Goal: Task Accomplishment & Management: Complete application form

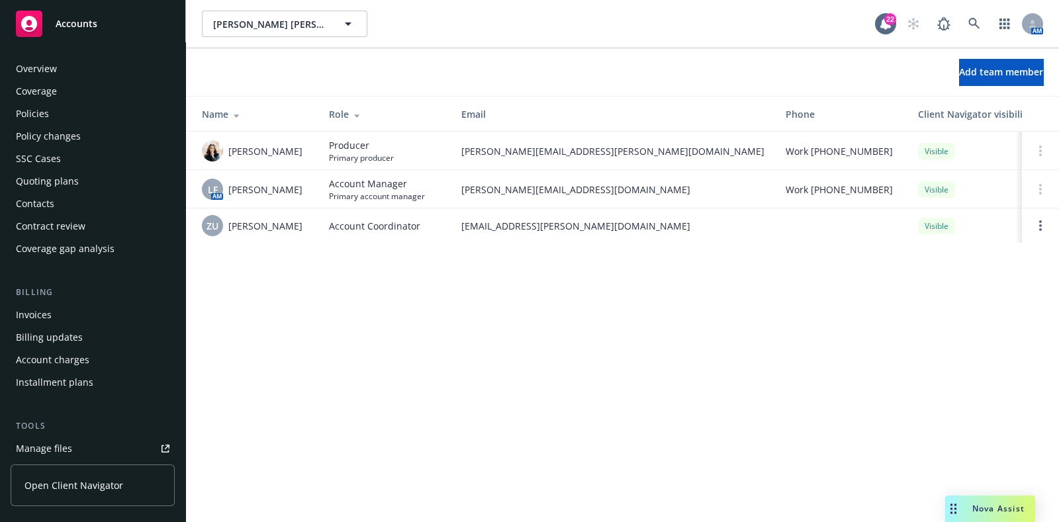
click at [75, 120] on div "Policies" at bounding box center [93, 113] width 154 height 21
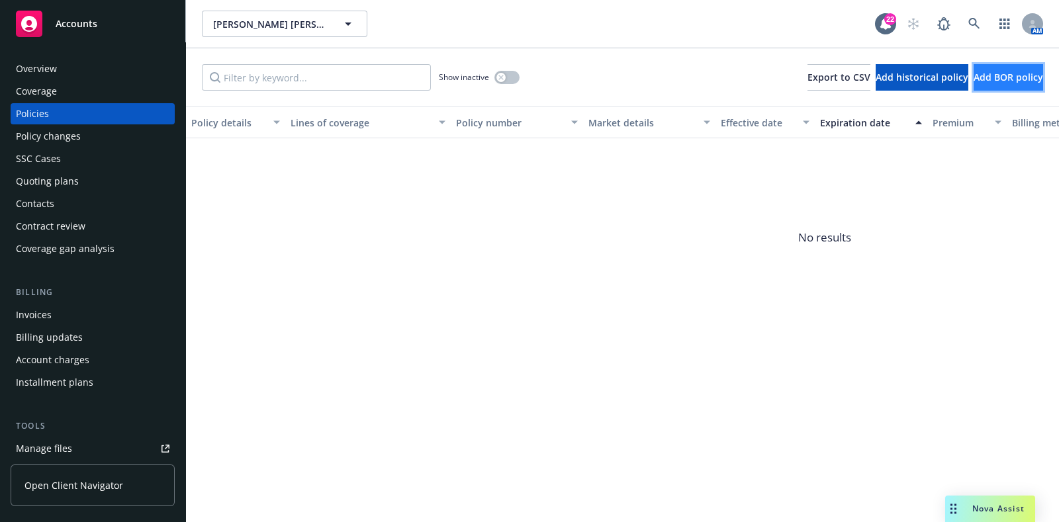
click at [1029, 84] on button "Add BOR policy" at bounding box center [1009, 77] width 70 height 26
select select "other"
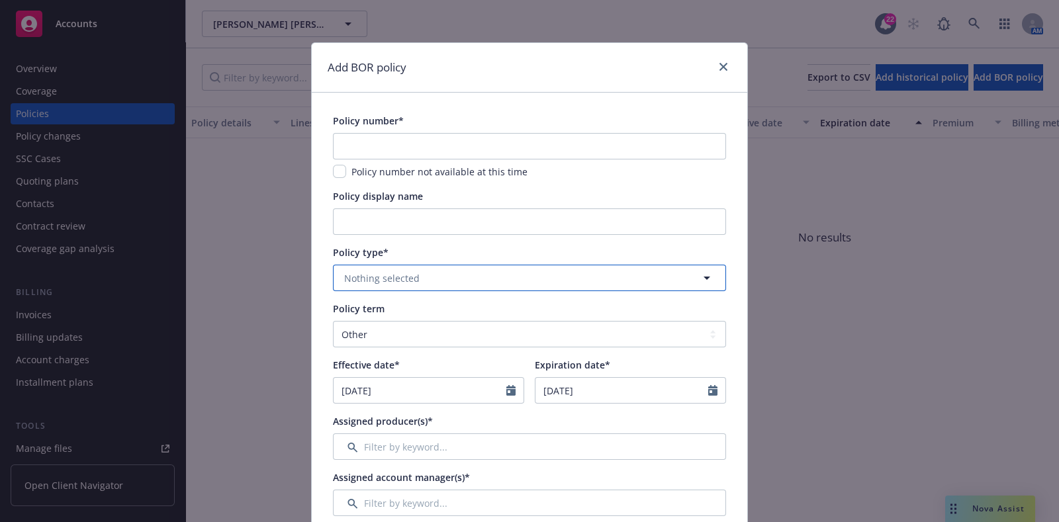
click at [438, 278] on button "Nothing selected" at bounding box center [529, 278] width 393 height 26
type input "general"
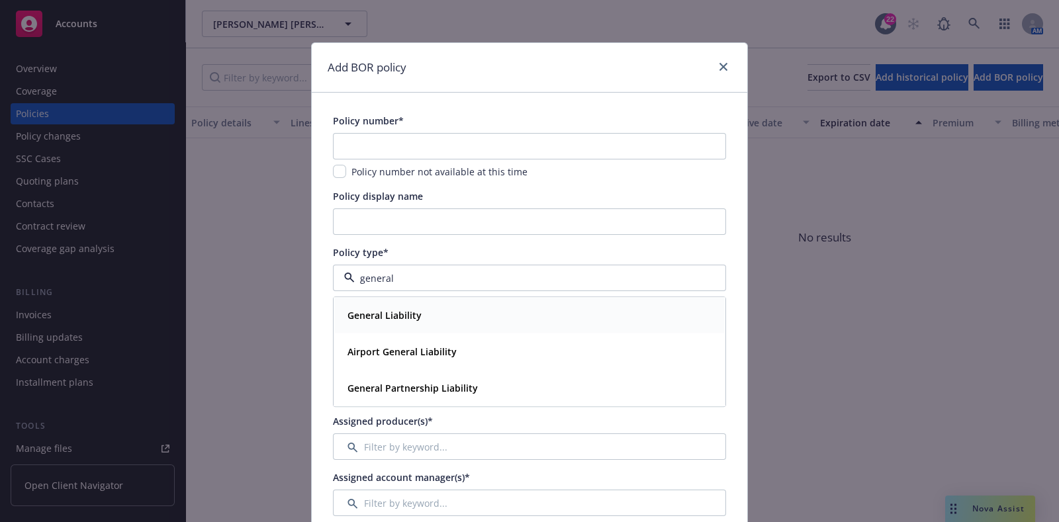
click at [433, 312] on div "General Liability" at bounding box center [529, 316] width 375 height 19
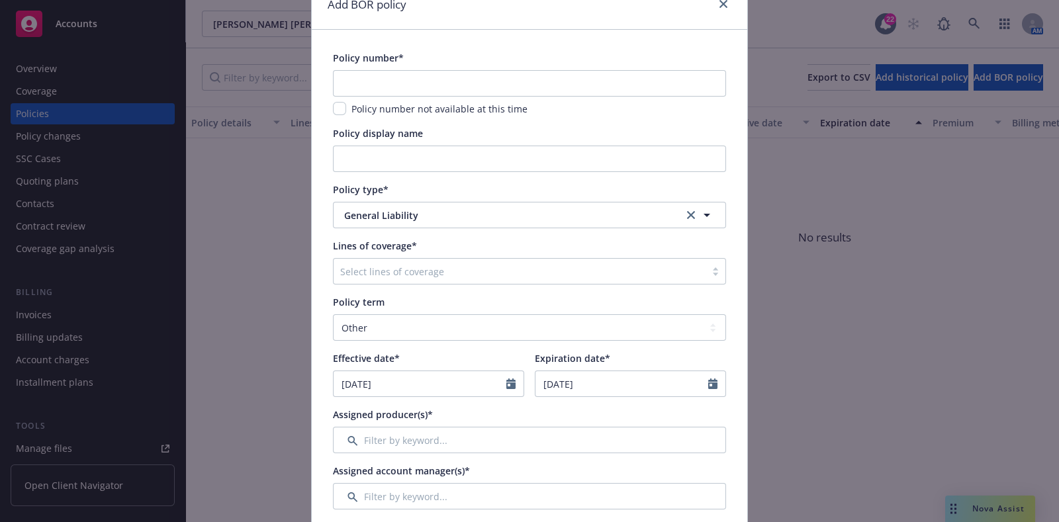
scroll to position [64, 0]
click at [506, 384] on icon "Calendar" at bounding box center [510, 383] width 9 height 11
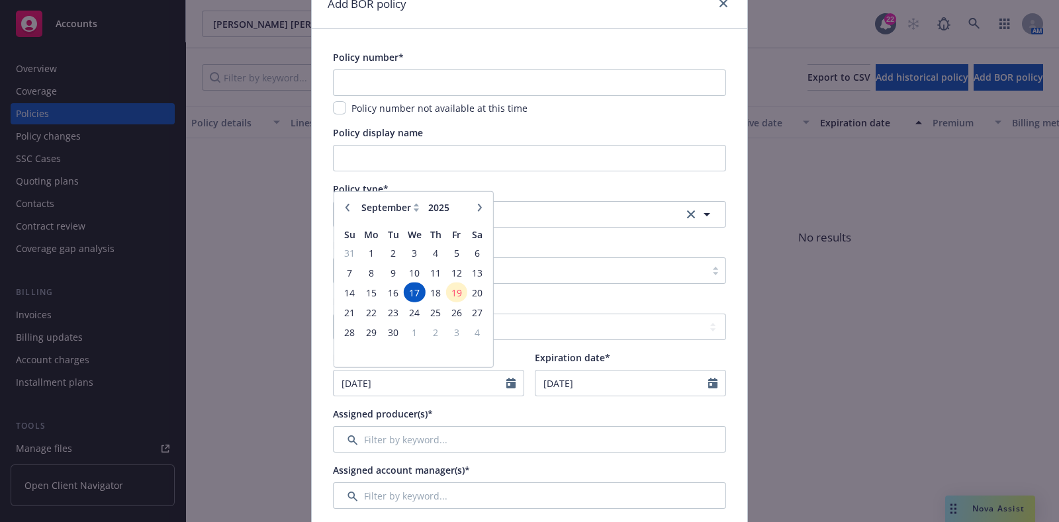
click at [344, 208] on icon "button" at bounding box center [348, 208] width 8 height 8
select select "6"
click at [430, 252] on span "5" at bounding box center [436, 253] width 18 height 17
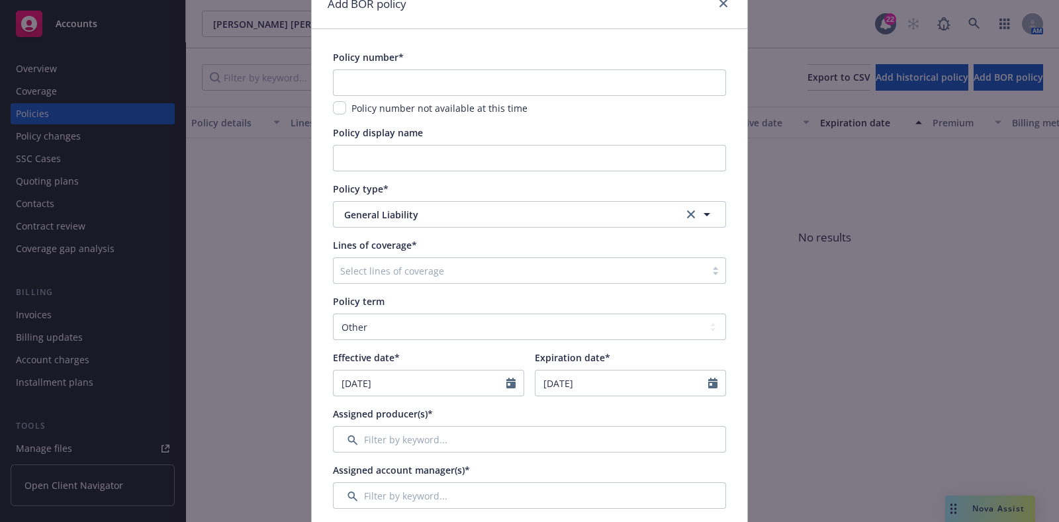
type input "[DATE]"
click at [708, 385] on icon "Calendar" at bounding box center [712, 383] width 9 height 11
select select "9"
click at [473, 338] on select "Select policy term 12 Month 6 Month 4 Month 3 Month 2 Month 1 Month 36 Month (3…" at bounding box center [529, 327] width 393 height 26
select select "12"
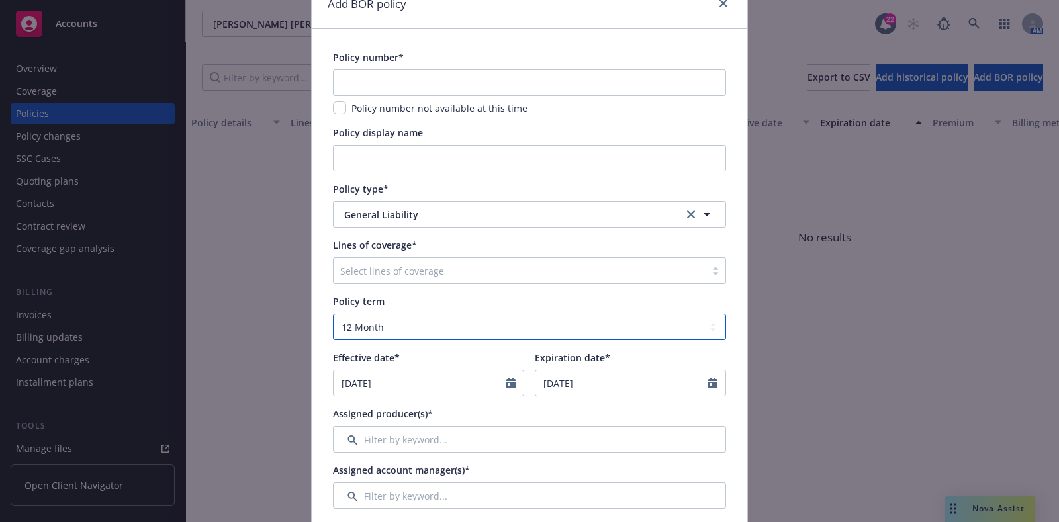
click at [333, 314] on select "Select policy term 12 Month 6 Month 4 Month 3 Month 2 Month 1 Month 36 Month (3…" at bounding box center [529, 327] width 393 height 26
type input "[DATE]"
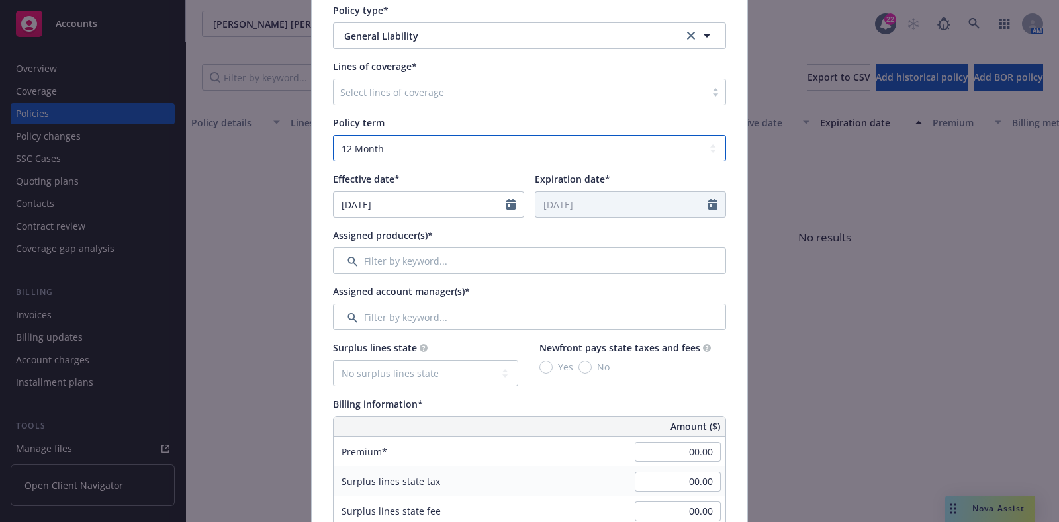
scroll to position [246, 0]
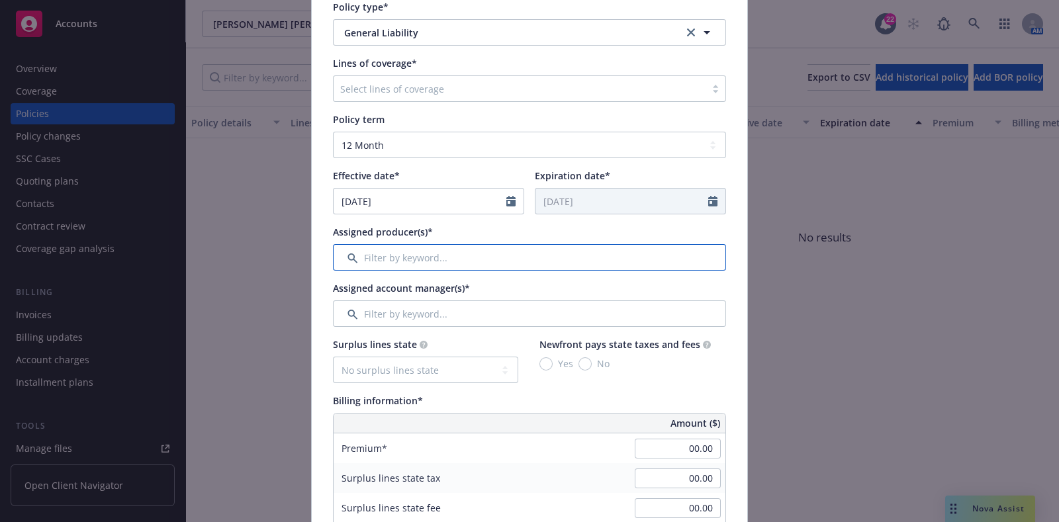
click at [463, 269] on input "Filter by keyword..." at bounding box center [529, 257] width 393 height 26
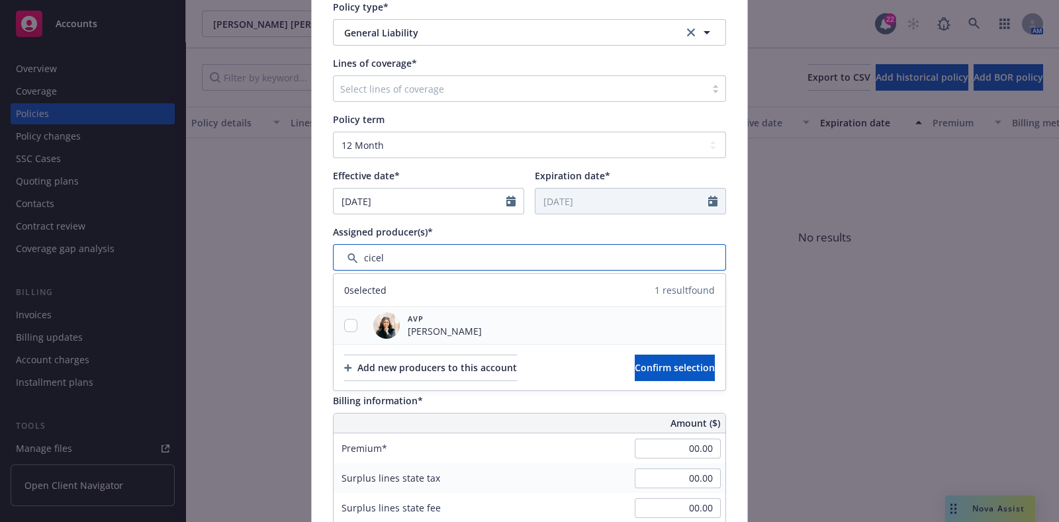
type input "cicel"
click at [439, 324] on span "[PERSON_NAME]" at bounding box center [445, 331] width 74 height 14
click at [352, 320] on div at bounding box center [351, 326] width 34 height 14
click at [344, 322] on input "checkbox" at bounding box center [350, 325] width 13 height 13
checkbox input "true"
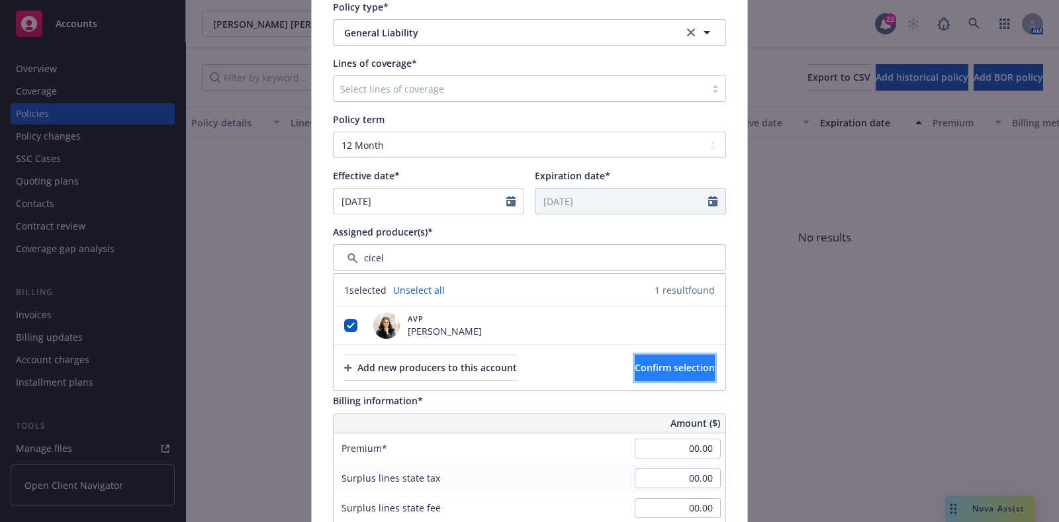
click at [645, 355] on button "Confirm selection" at bounding box center [675, 368] width 80 height 26
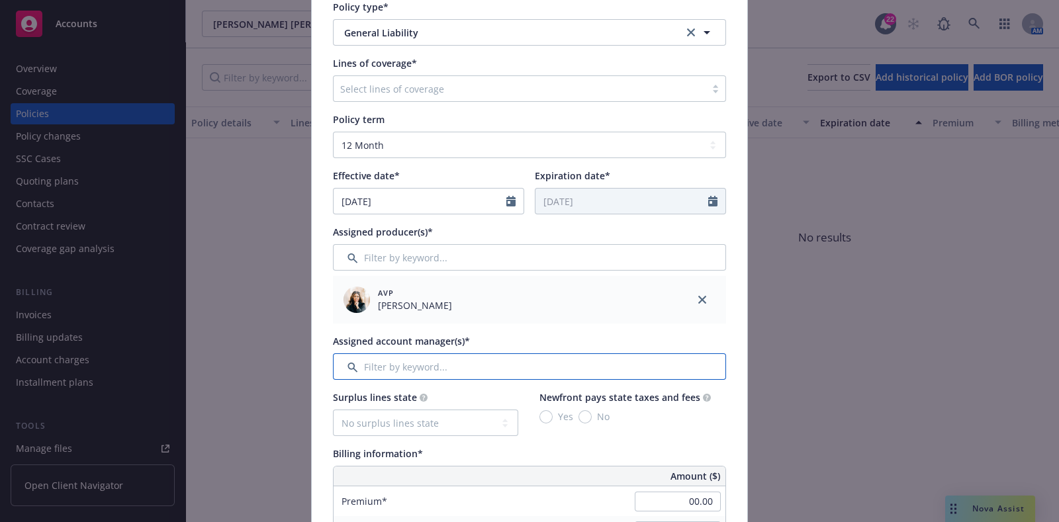
click at [415, 368] on input "Filter by keyword..." at bounding box center [529, 367] width 393 height 26
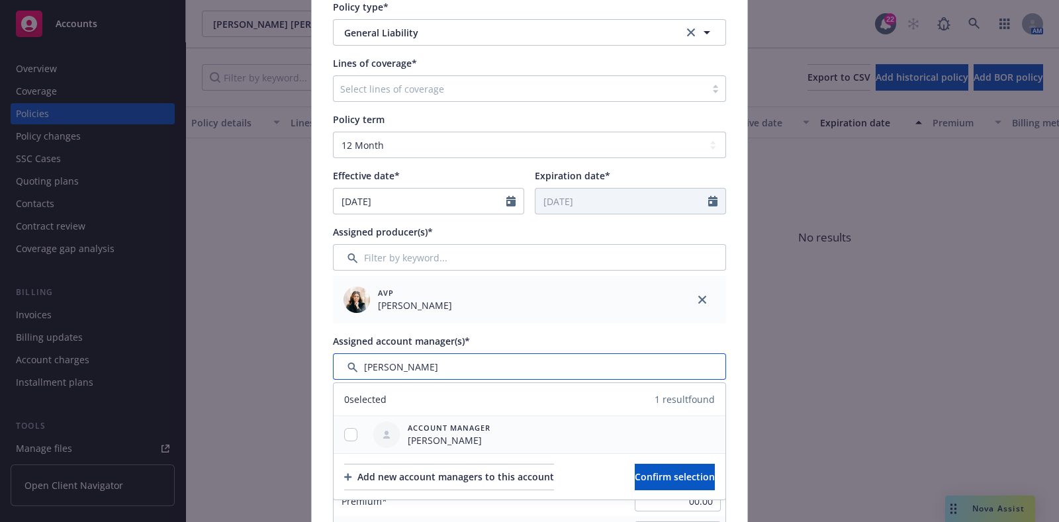
type input "[PERSON_NAME]"
click at [441, 427] on span "Account Manager" at bounding box center [449, 427] width 83 height 11
click at [344, 428] on input "checkbox" at bounding box center [350, 434] width 13 height 13
checkbox input "true"
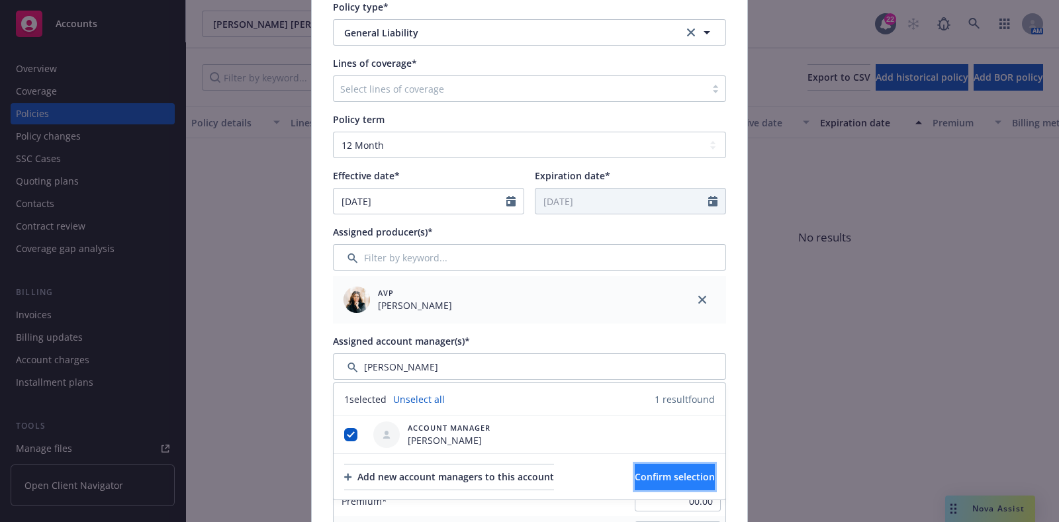
click at [635, 479] on button "Confirm selection" at bounding box center [675, 477] width 80 height 26
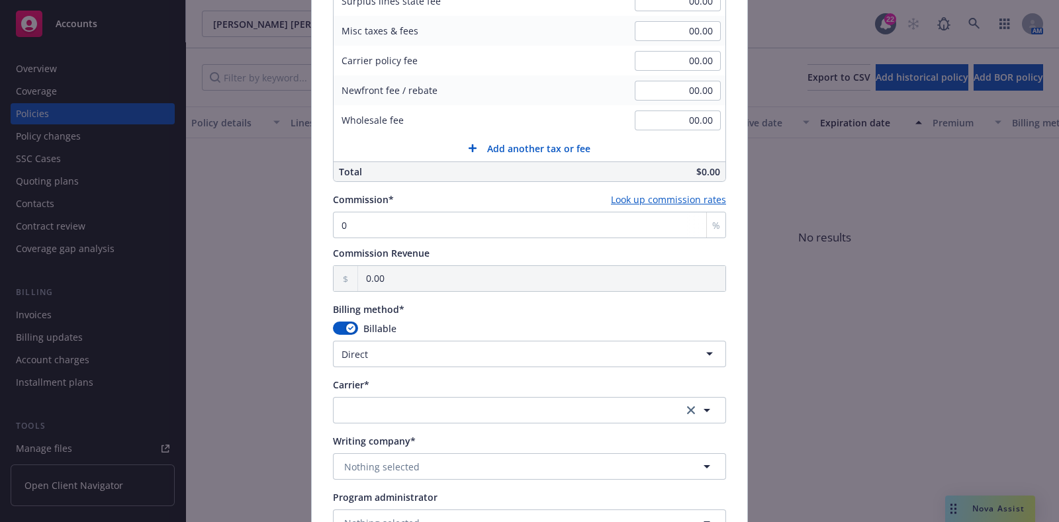
scroll to position [943, 0]
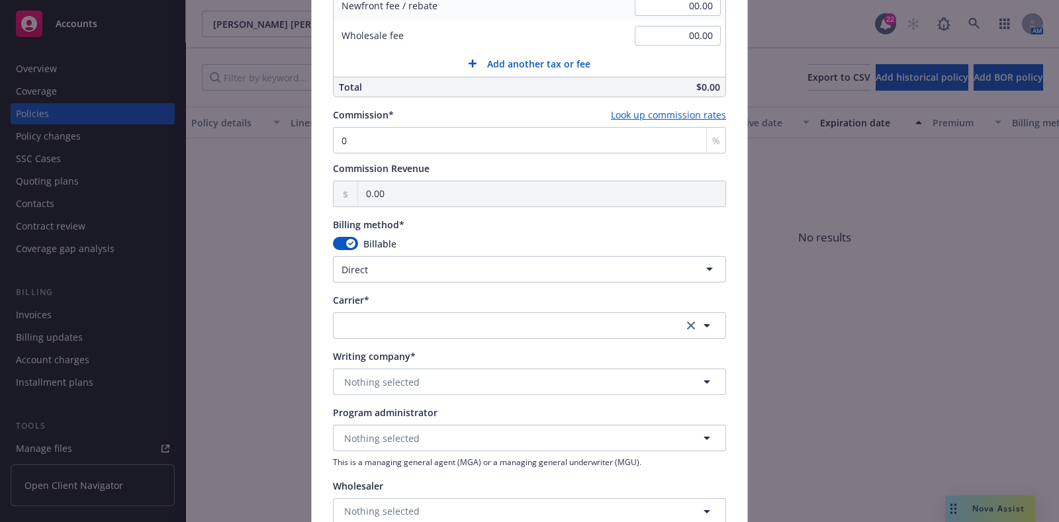
click at [489, 489] on div "Wholesaler" at bounding box center [529, 486] width 393 height 14
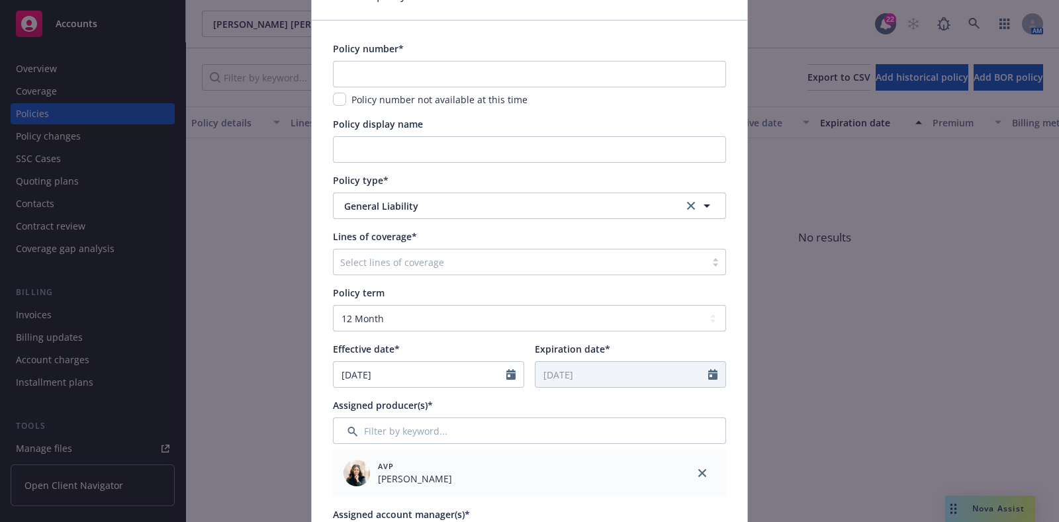
scroll to position [0, 0]
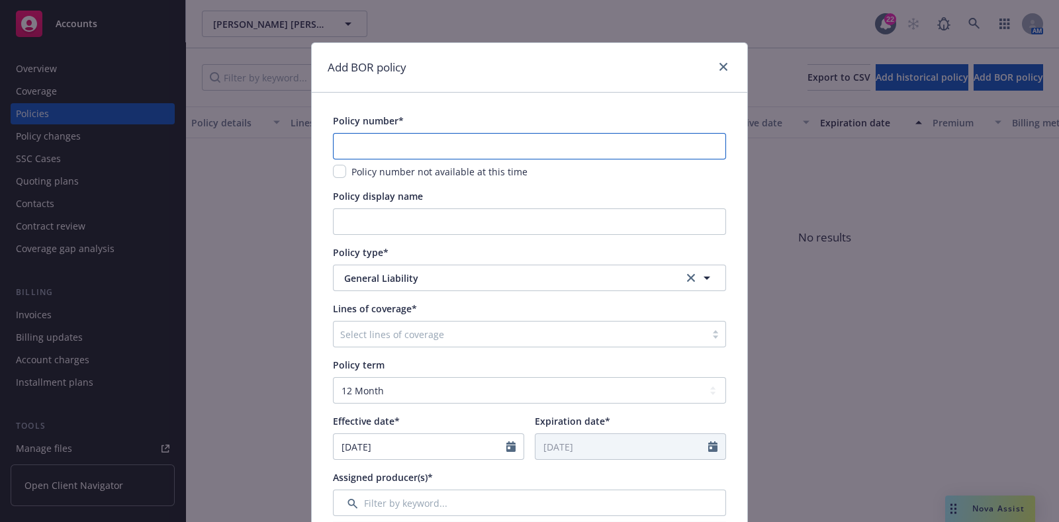
click at [414, 140] on input "text" at bounding box center [529, 146] width 393 height 26
paste input "680-1A835912-24-42"
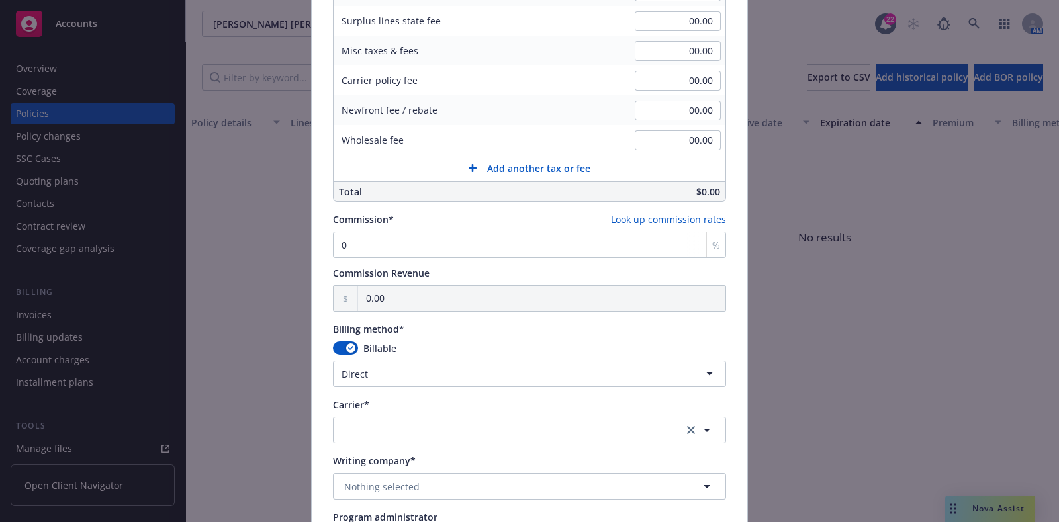
scroll to position [883, 0]
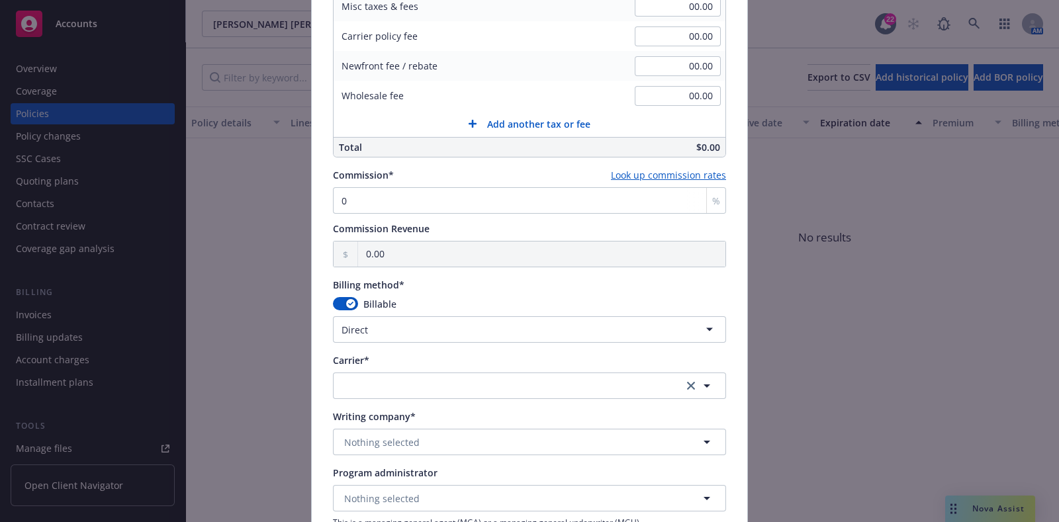
type input "680-1A835912-24-42"
click at [404, 377] on button "button" at bounding box center [529, 386] width 393 height 26
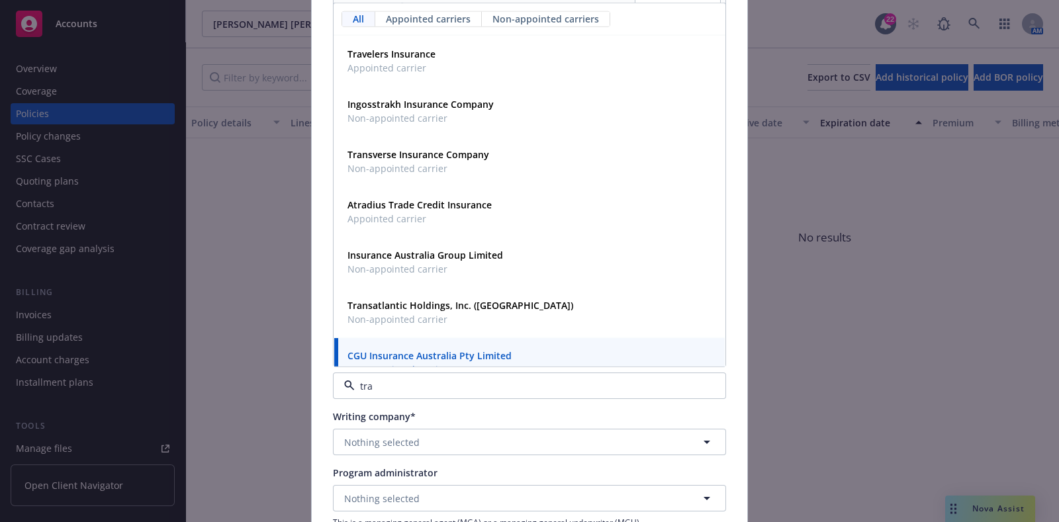
type input "trav"
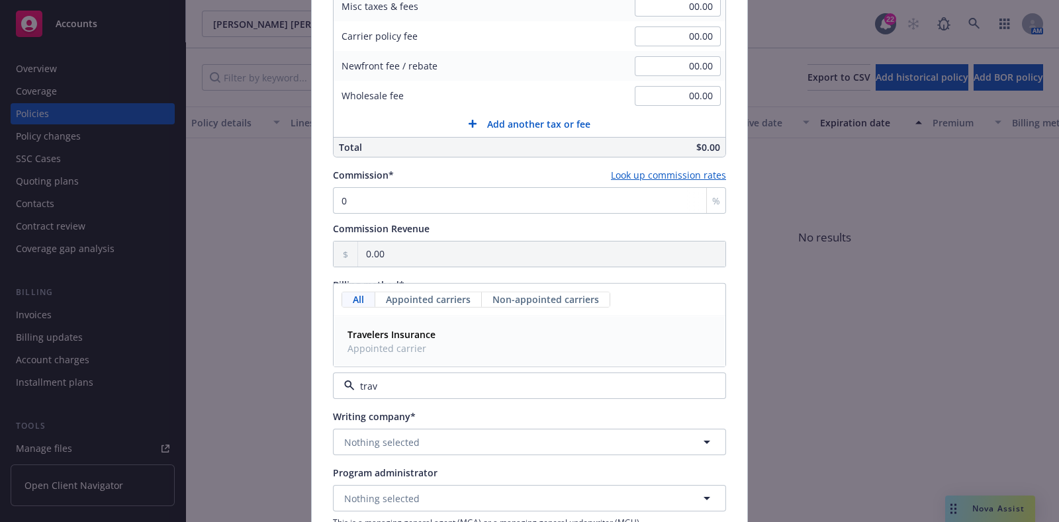
click at [401, 353] on span "Appointed carrier" at bounding box center [392, 349] width 88 height 14
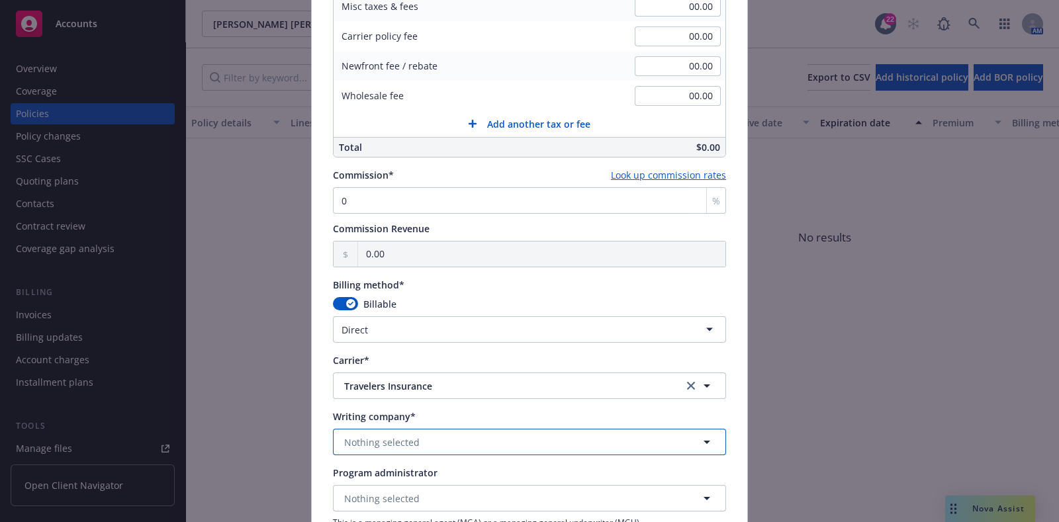
click at [391, 432] on button "Nothing selected" at bounding box center [529, 442] width 393 height 26
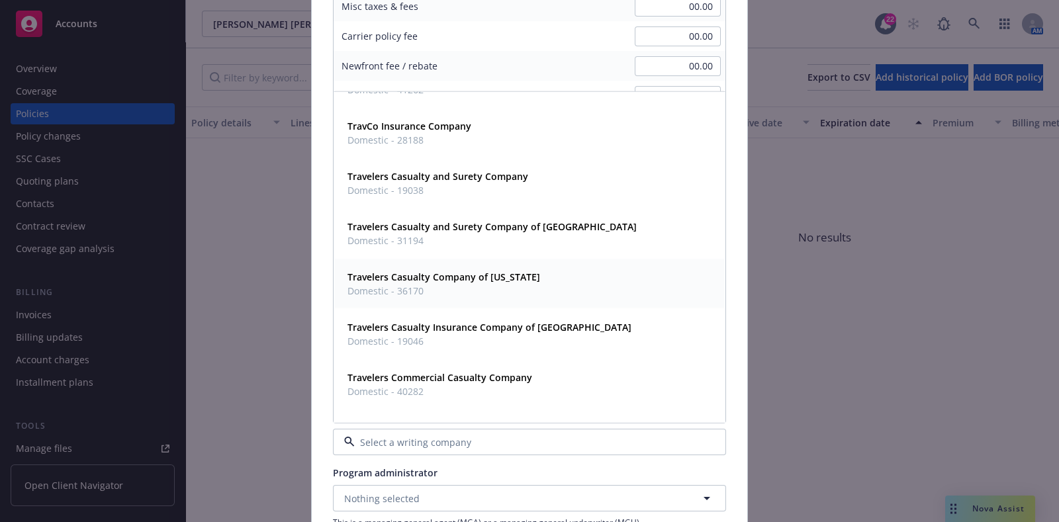
scroll to position [993, 0]
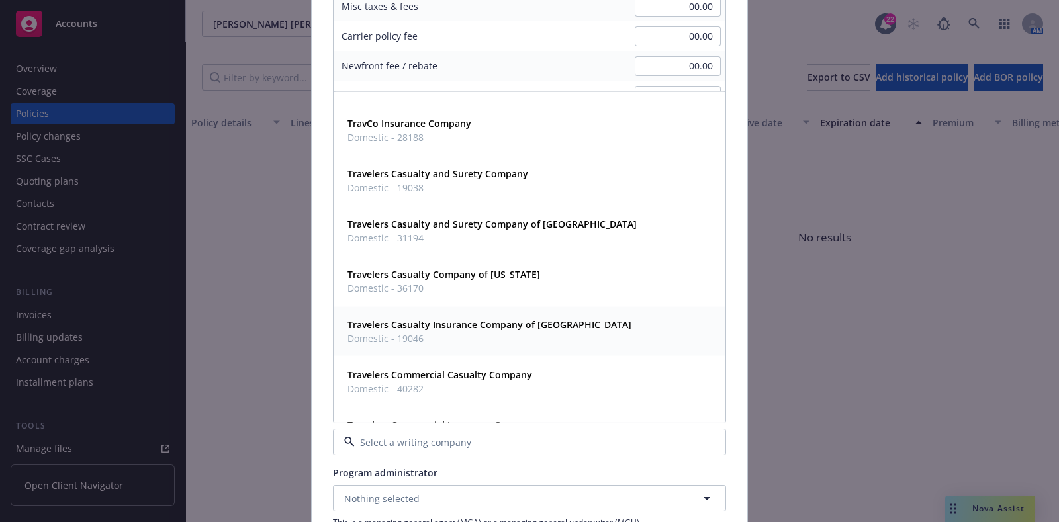
click at [481, 328] on strong "Travelers Casualty Insurance Company of [GEOGRAPHIC_DATA]" at bounding box center [490, 324] width 284 height 13
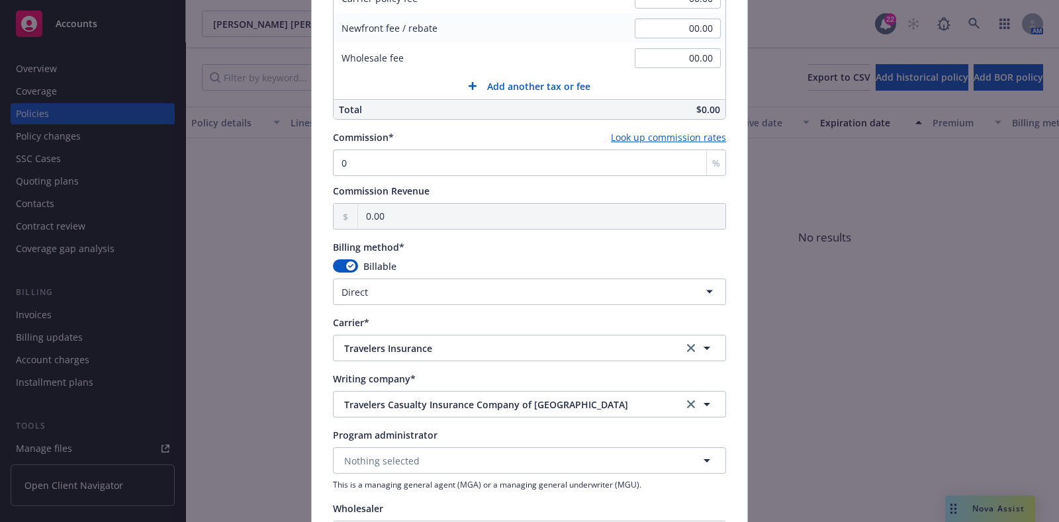
scroll to position [657, 0]
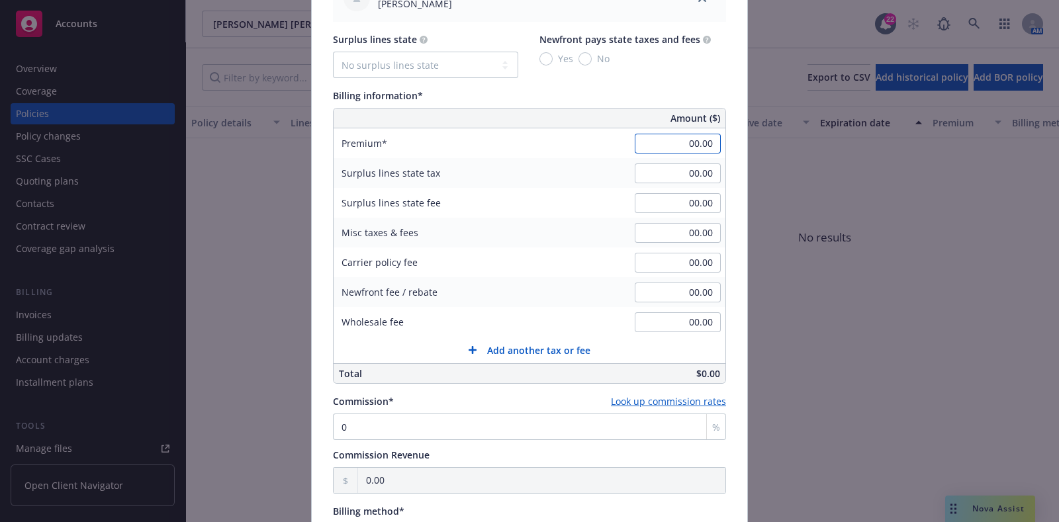
click at [675, 140] on input "00.00" at bounding box center [678, 144] width 86 height 20
click at [674, 95] on div "Billing information*" at bounding box center [529, 96] width 393 height 14
click at [688, 142] on input "373,300.00" at bounding box center [678, 144] width 86 height 20
click at [689, 135] on input "373,300.00" at bounding box center [678, 144] width 86 height 20
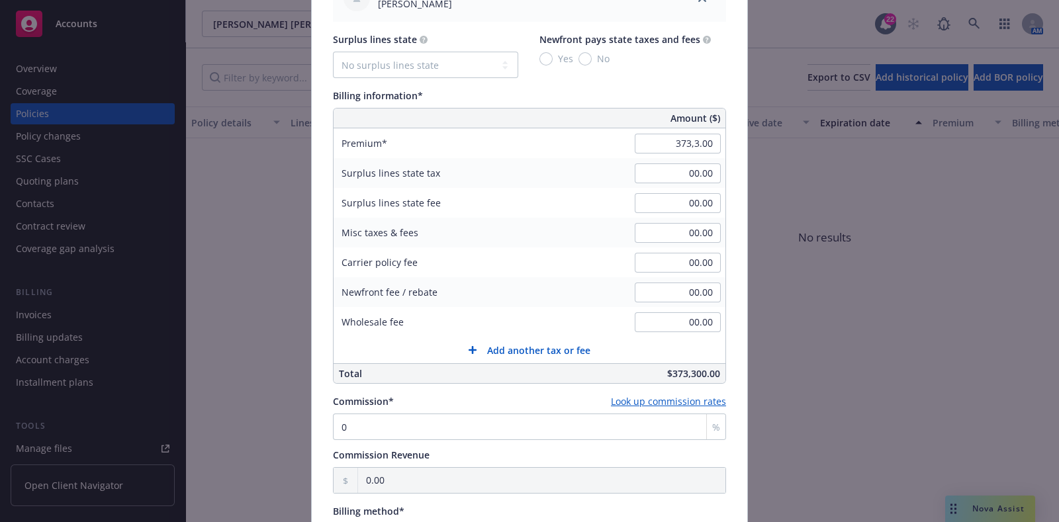
type input "3,733.00"
click at [630, 89] on div "Billing information*" at bounding box center [529, 96] width 393 height 14
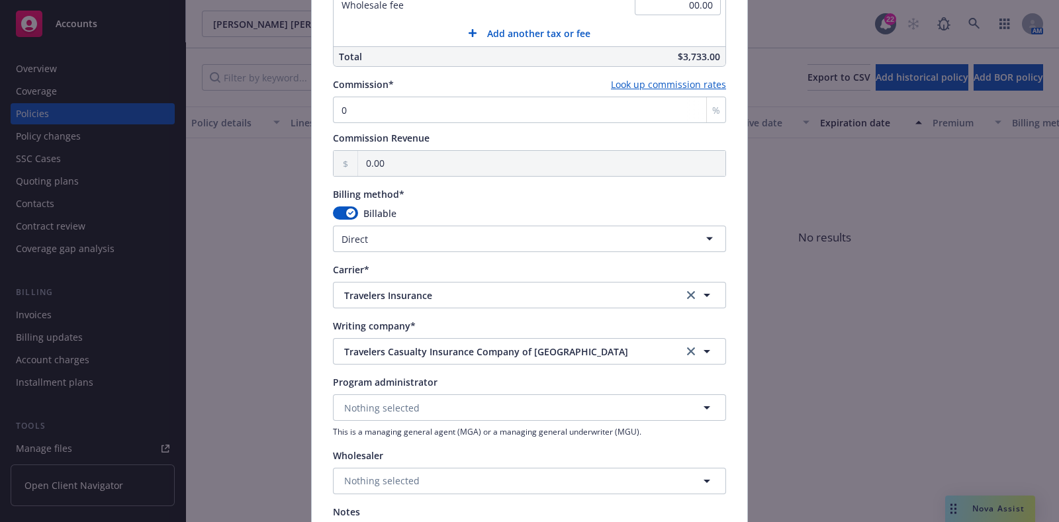
scroll to position [1196, 0]
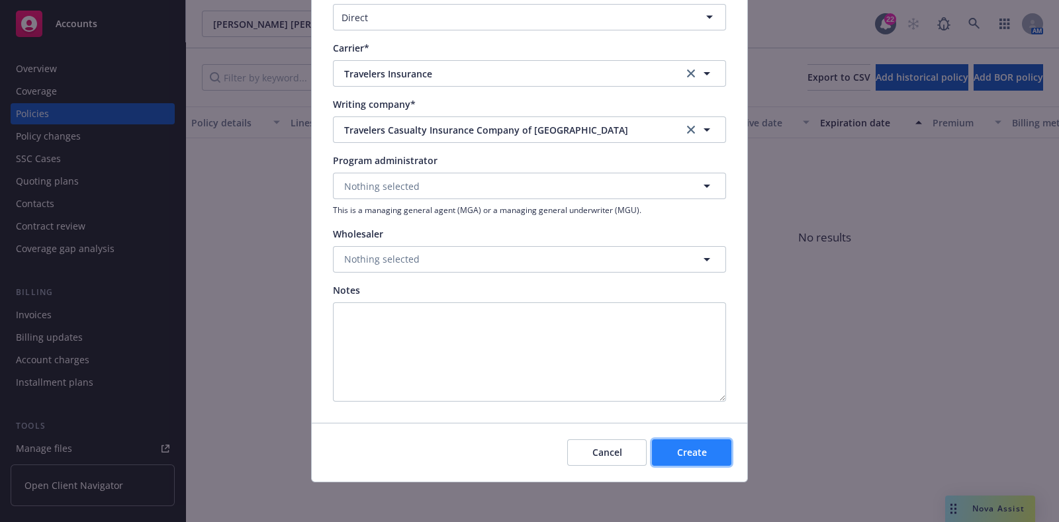
click at [663, 447] on button "Create" at bounding box center [691, 453] width 79 height 26
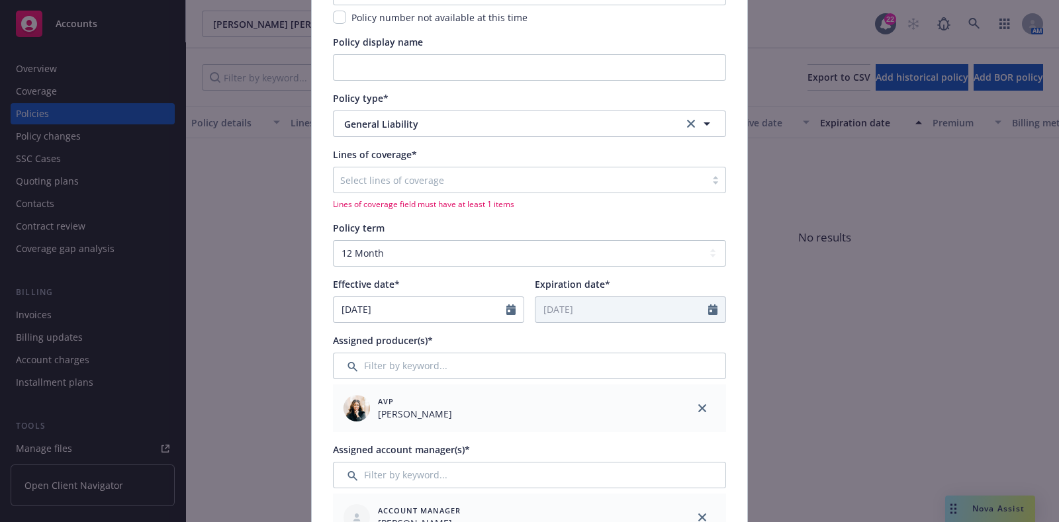
scroll to position [0, 0]
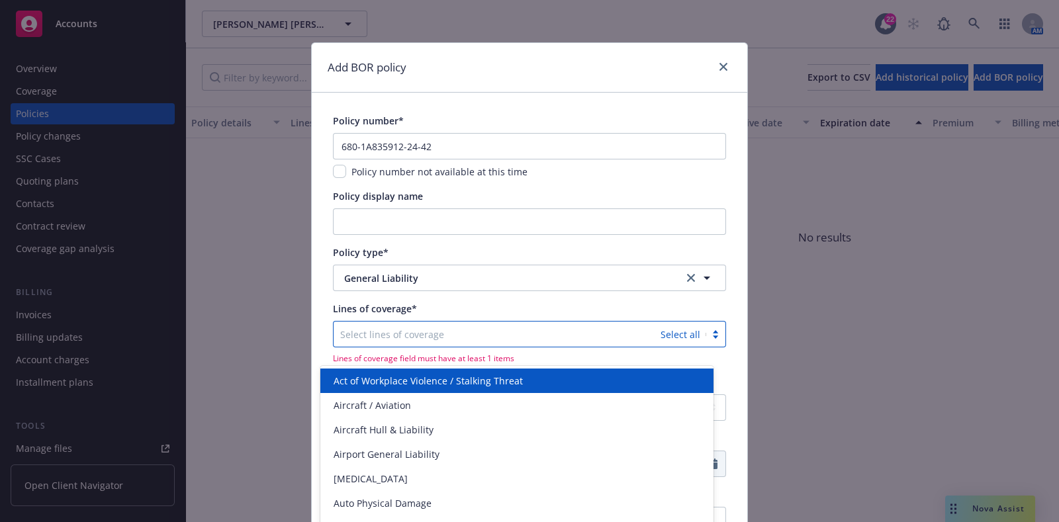
click at [516, 344] on div "Select lines of coverage" at bounding box center [497, 334] width 327 height 21
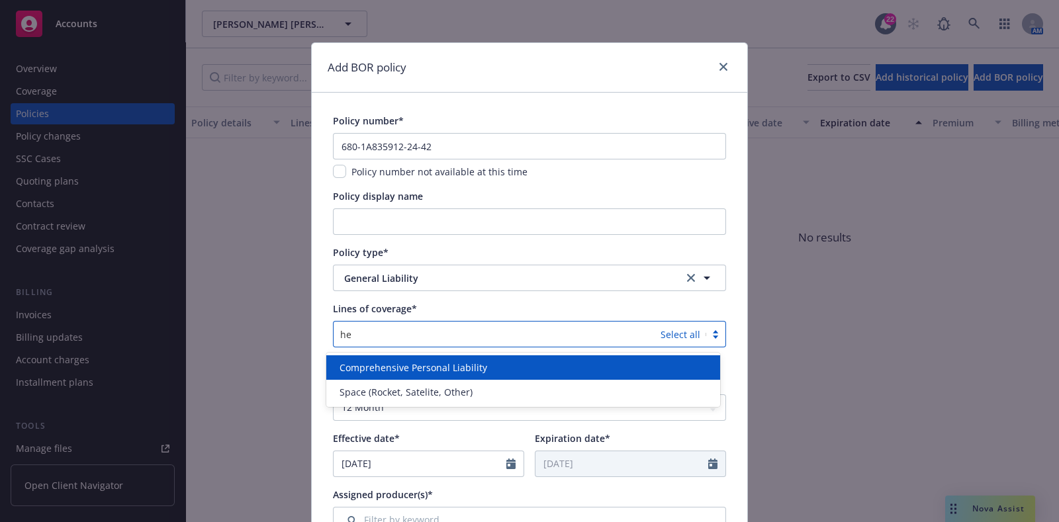
type input "h"
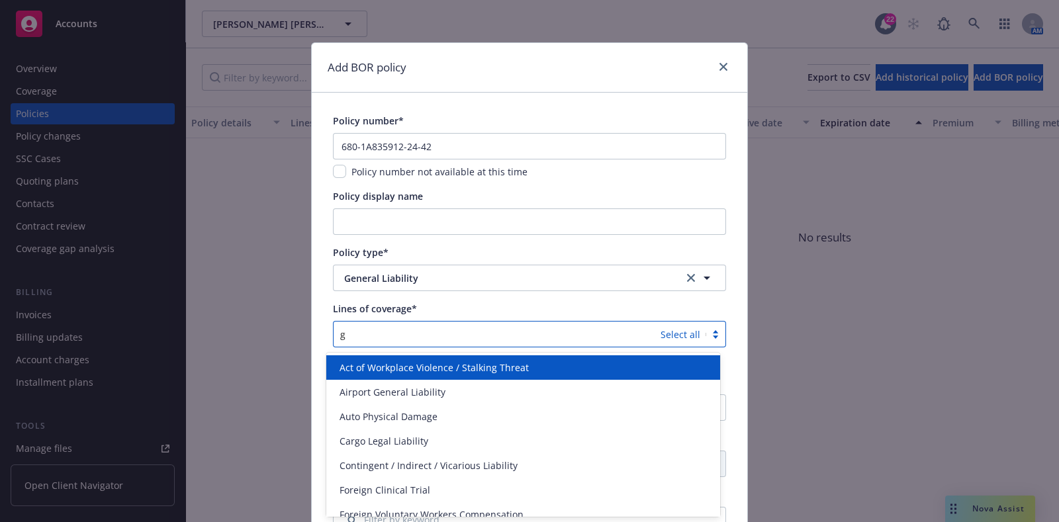
type input "ge"
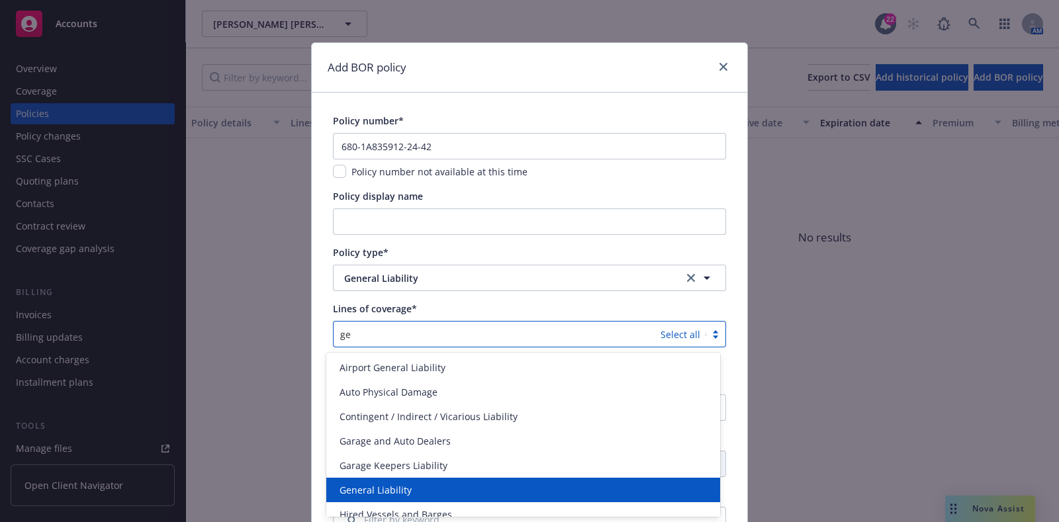
click at [436, 488] on div "General Liability" at bounding box center [522, 490] width 377 height 14
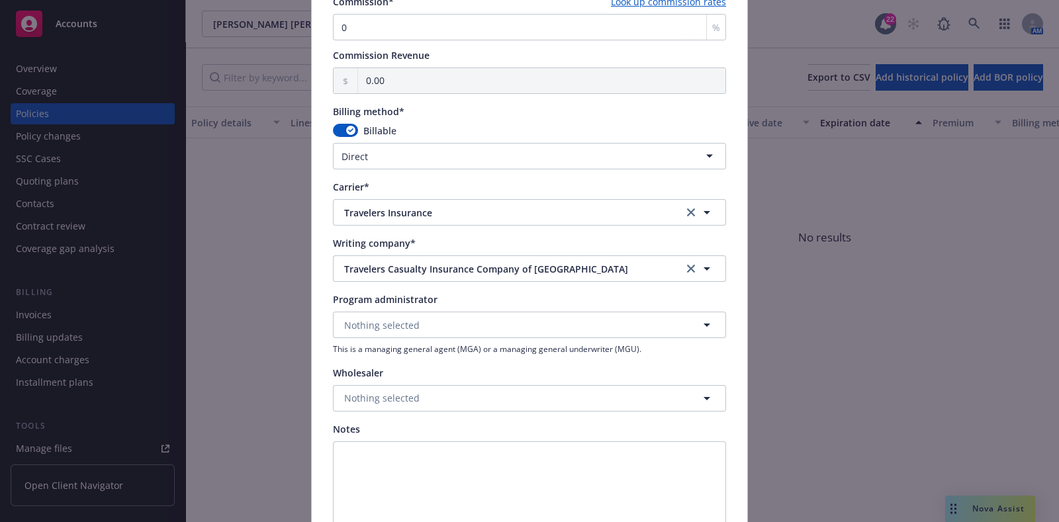
scroll to position [1196, 0]
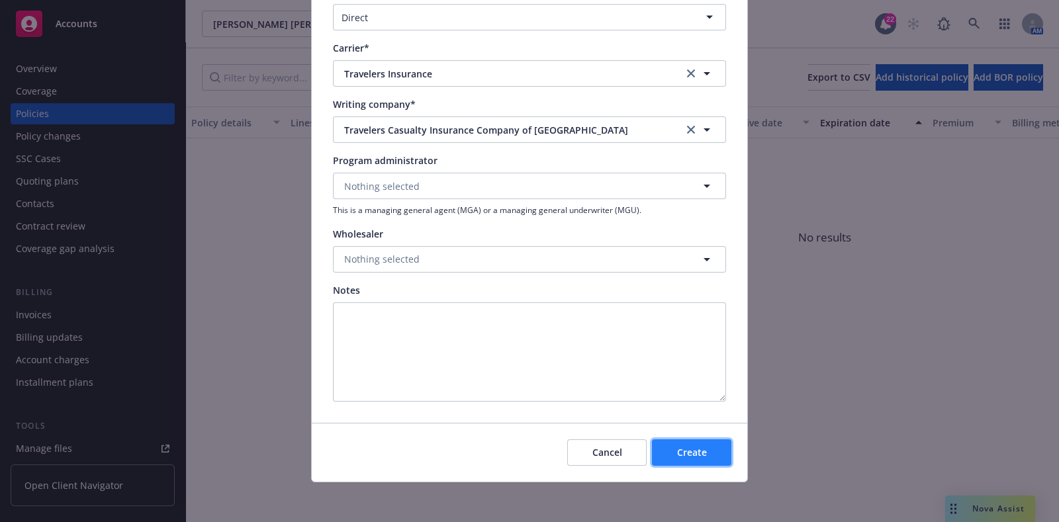
click at [697, 449] on span "Create" at bounding box center [692, 452] width 30 height 13
select select "other"
type input "[DATE]"
type input "00.00"
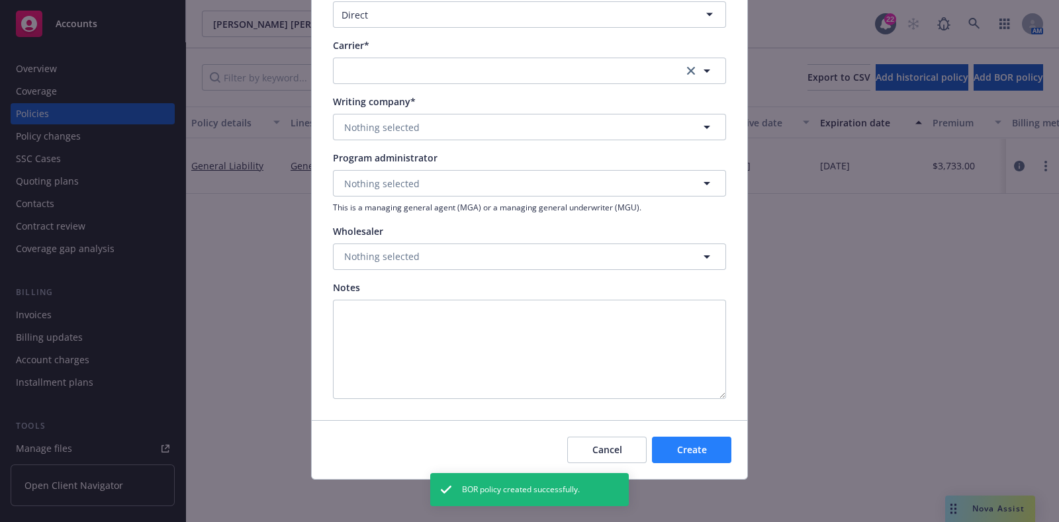
scroll to position [1090, 0]
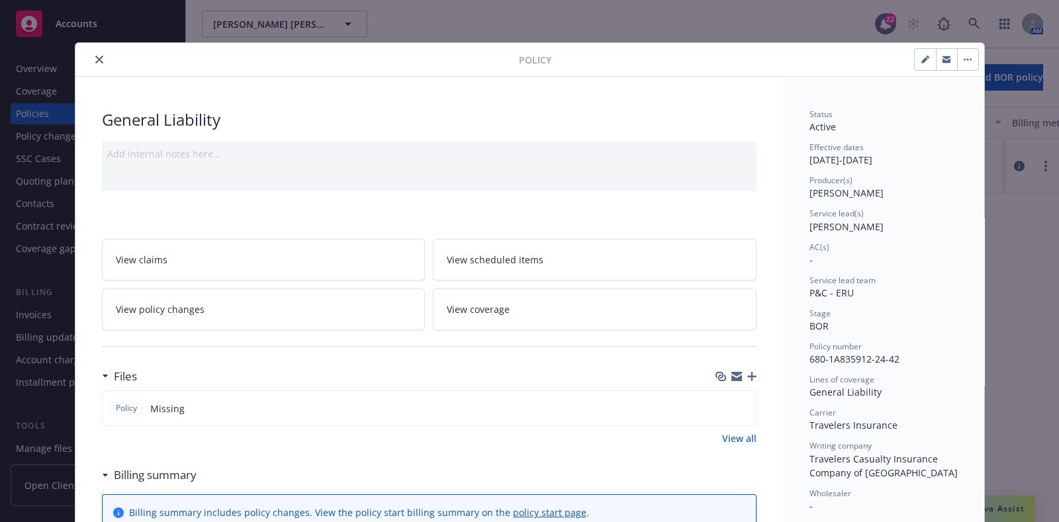
click at [91, 60] on button "close" at bounding box center [99, 60] width 16 height 16
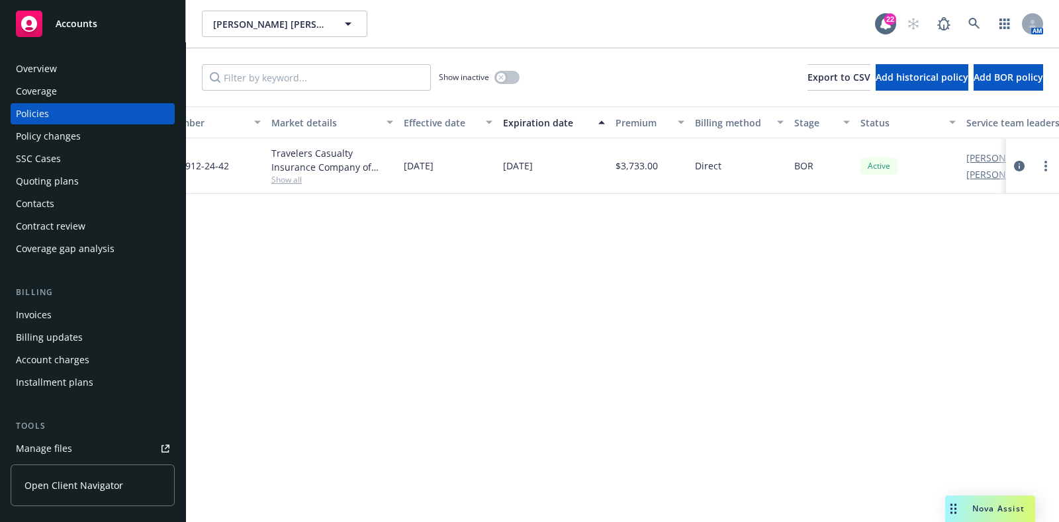
scroll to position [0, 404]
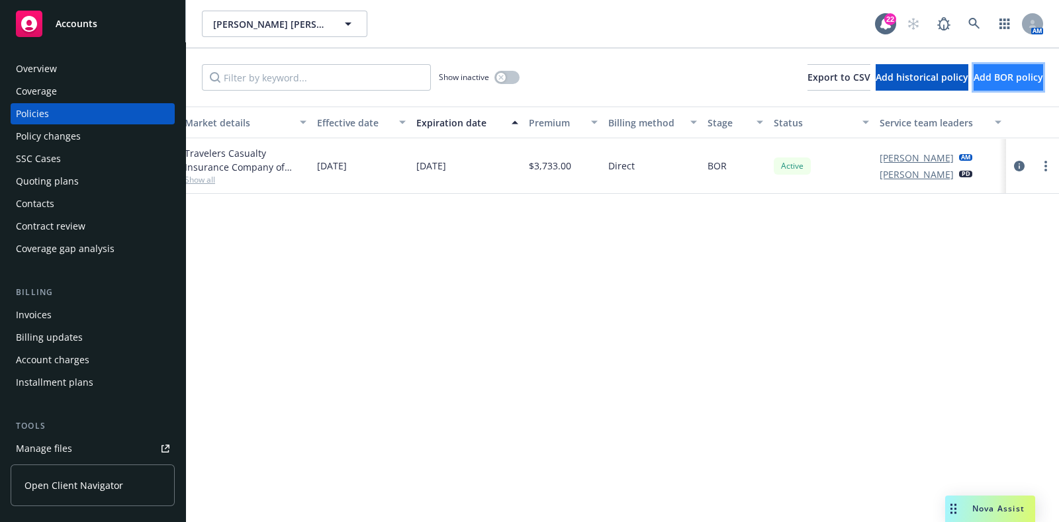
click at [974, 74] on button "Add BOR policy" at bounding box center [1009, 77] width 70 height 26
select select "other"
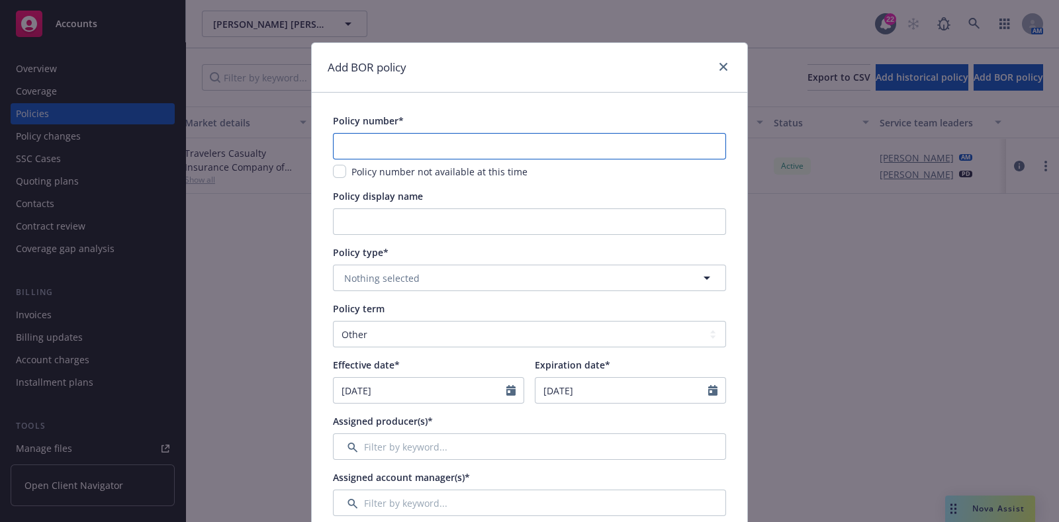
click at [455, 146] on input "text" at bounding box center [529, 146] width 393 height 26
paste input "BA-0N876823-24-42-G"
type input "BA-0N876823-24-42-G"
click at [404, 279] on span "Nothing selected" at bounding box center [381, 278] width 75 height 14
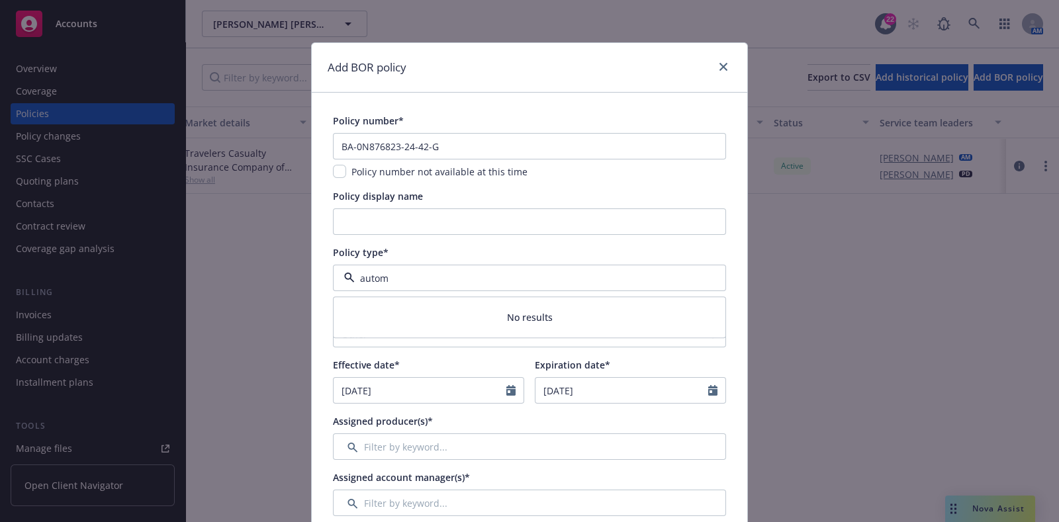
type input "auto"
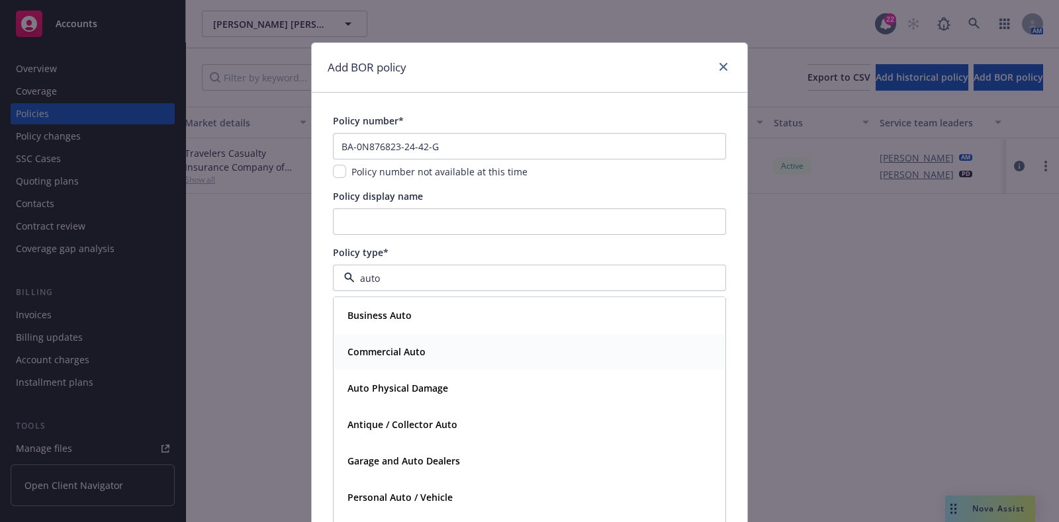
click at [395, 346] on strong "Commercial Auto" at bounding box center [387, 352] width 78 height 13
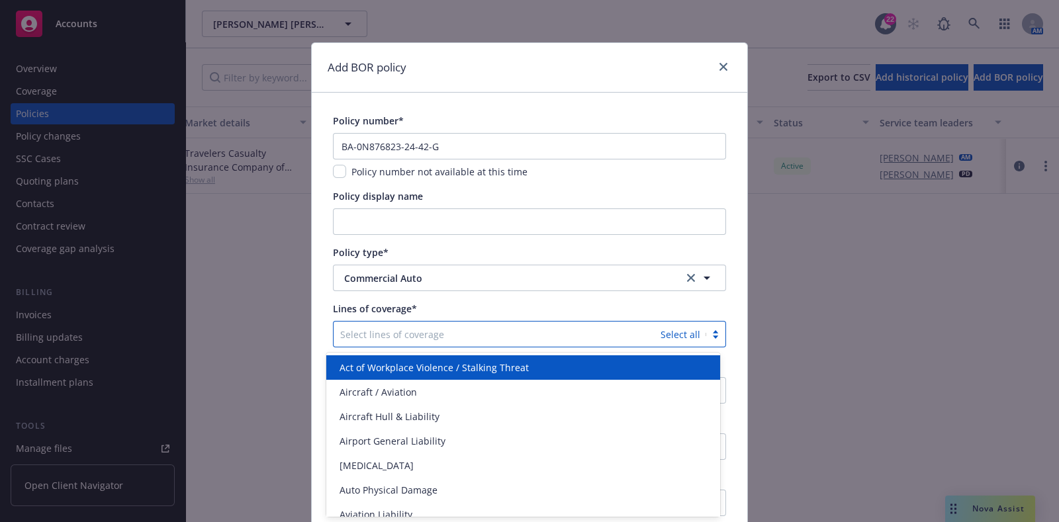
click at [387, 324] on div "Select lines of coverage" at bounding box center [497, 334] width 327 height 21
type input "auto"
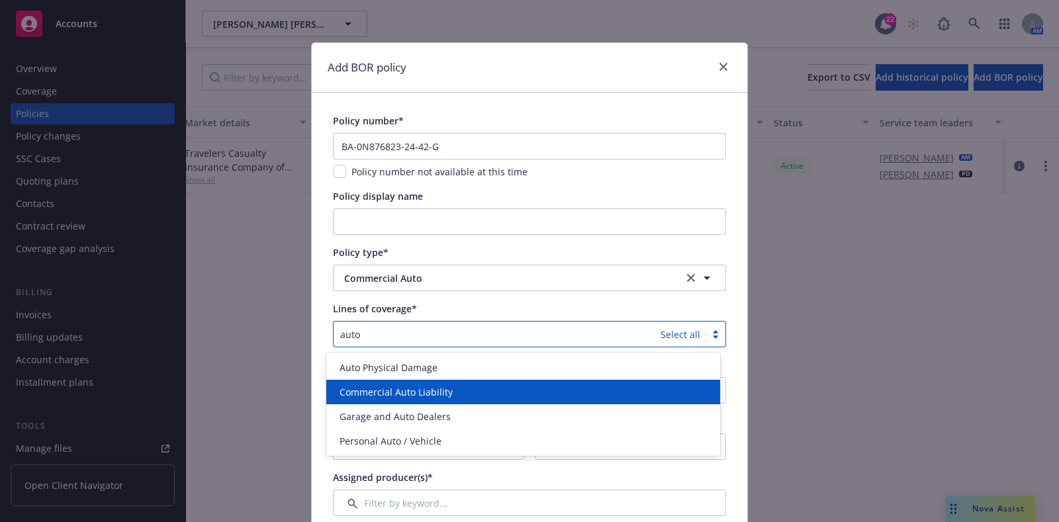
click at [384, 387] on span "Commercial Auto Liability" at bounding box center [396, 392] width 113 height 14
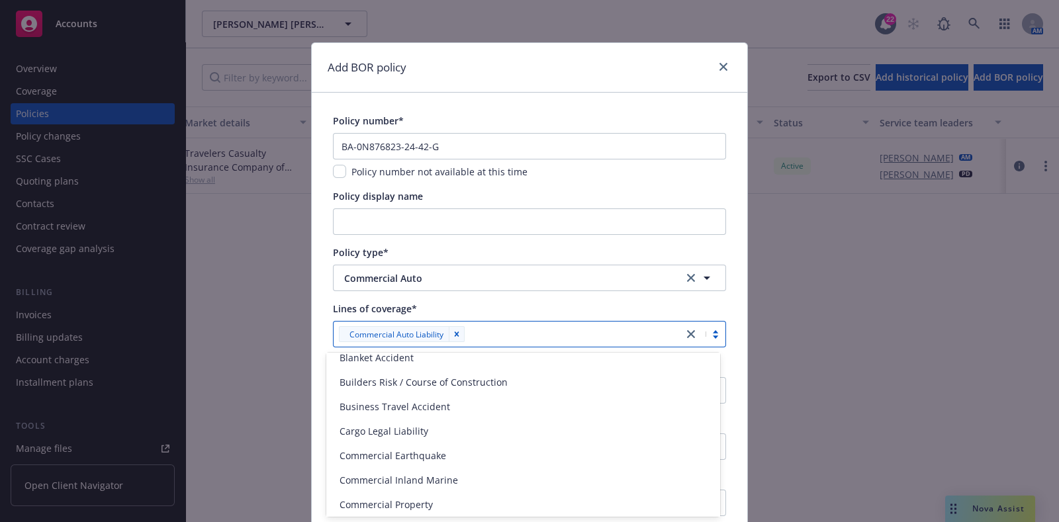
scroll to position [208, 0]
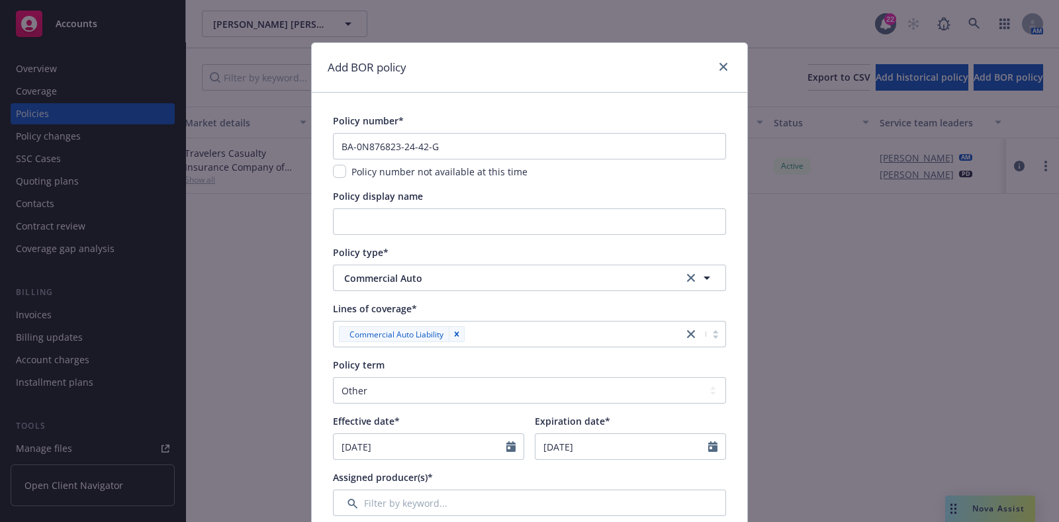
click at [461, 308] on div "Lines of coverage*" at bounding box center [529, 309] width 393 height 14
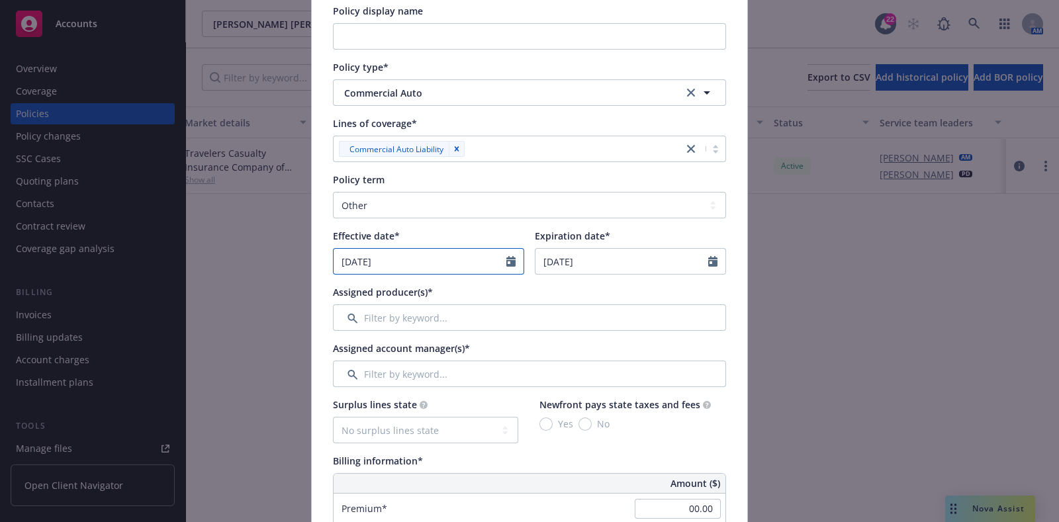
click at [506, 265] on icon "Calendar" at bounding box center [510, 261] width 9 height 11
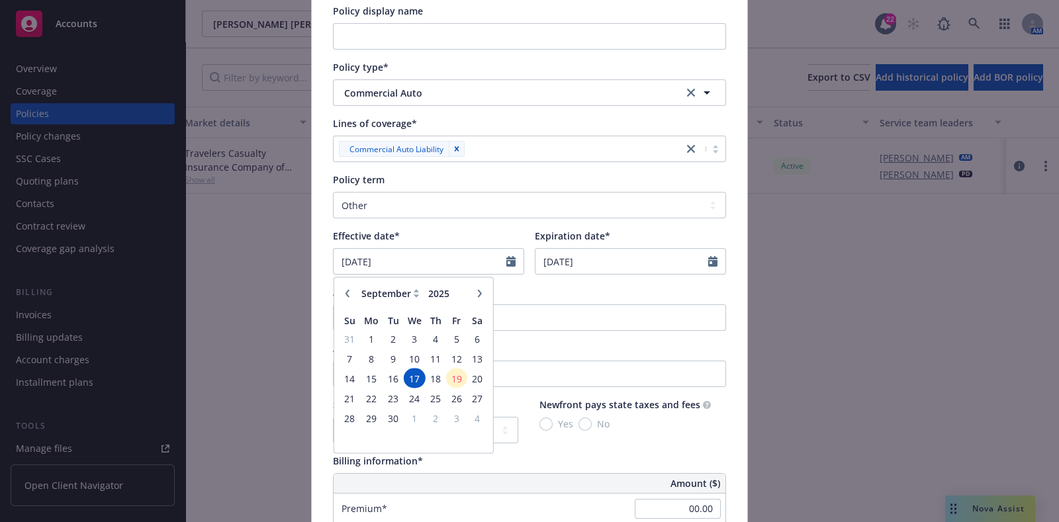
click at [341, 299] on button "button" at bounding box center [348, 293] width 16 height 16
select select "6"
click at [434, 339] on span "5" at bounding box center [436, 338] width 18 height 17
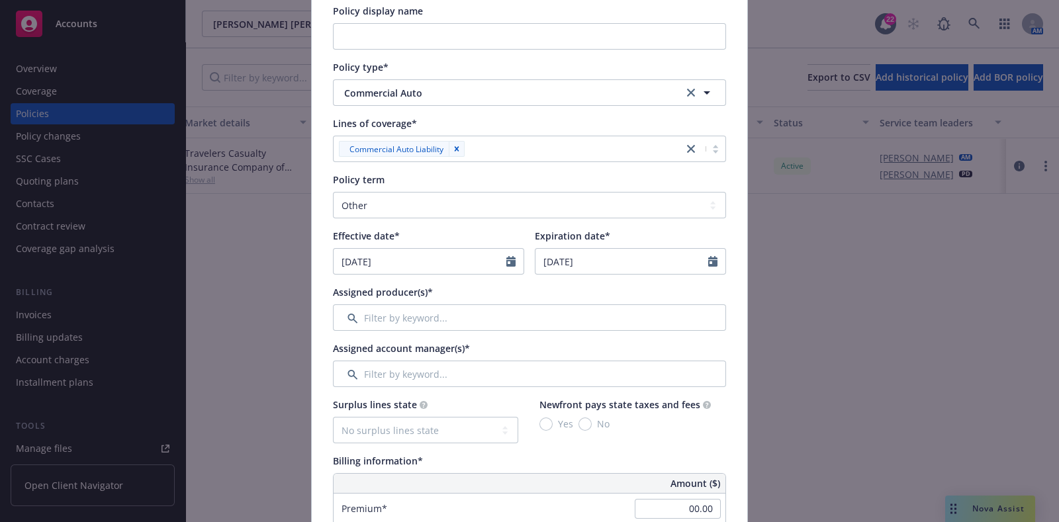
type input "[DATE]"
click at [708, 261] on icon "Calendar" at bounding box center [712, 261] width 9 height 11
select select "9"
click at [477, 207] on select "Select policy term 12 Month 6 Month 4 Month 3 Month 2 Month 1 Month 36 Month (3…" at bounding box center [529, 205] width 393 height 26
select select "12"
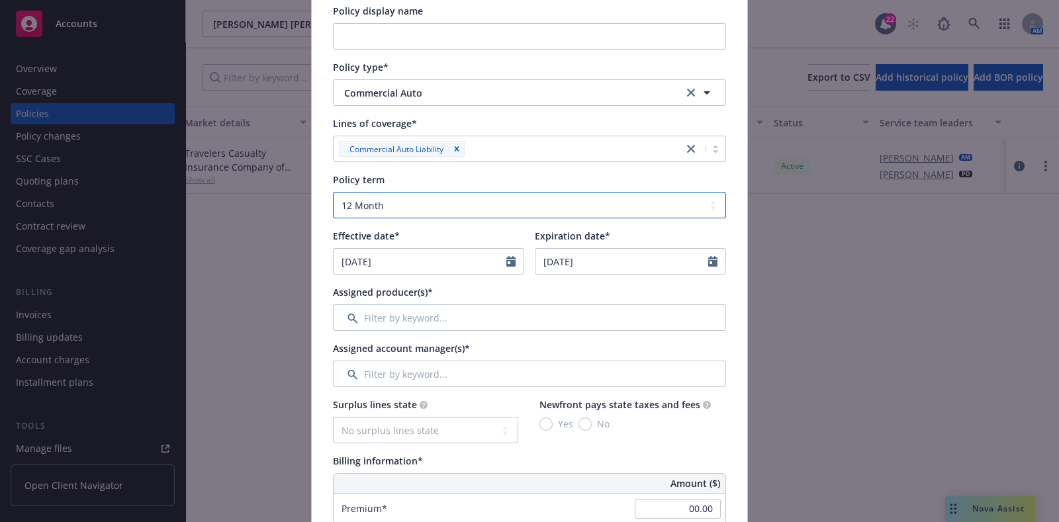
click at [333, 192] on select "Select policy term 12 Month 6 Month 4 Month 3 Month 2 Month 1 Month 36 Month (3…" at bounding box center [529, 205] width 393 height 26
type input "[DATE]"
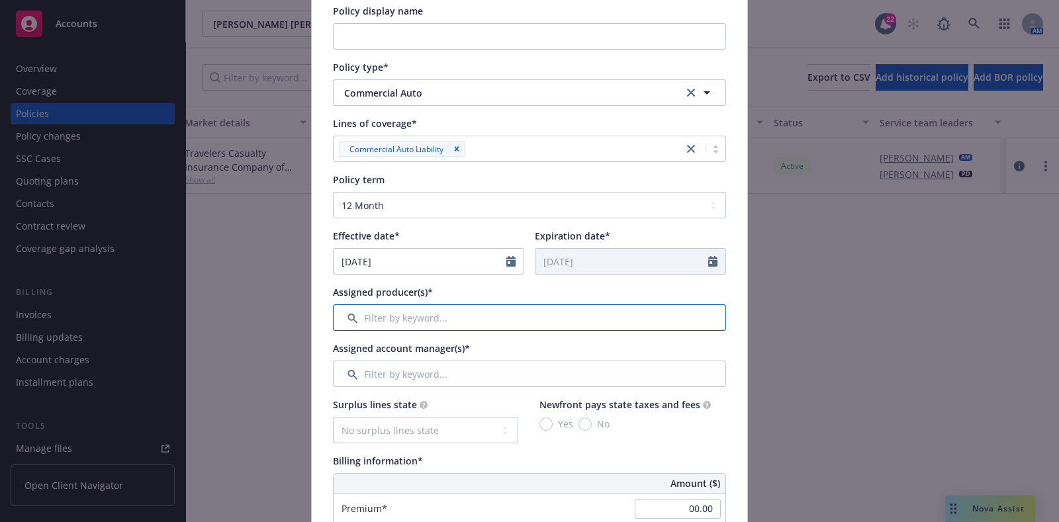
click at [408, 318] on input "Filter by keyword..." at bounding box center [529, 318] width 393 height 26
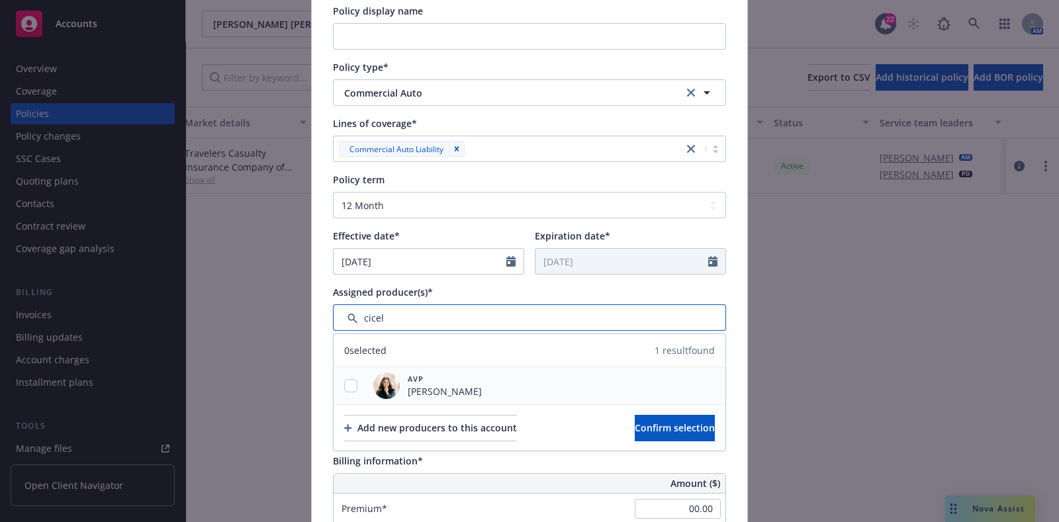
type input "cicel"
click at [350, 380] on input "checkbox" at bounding box center [350, 385] width 13 height 13
checkbox input "true"
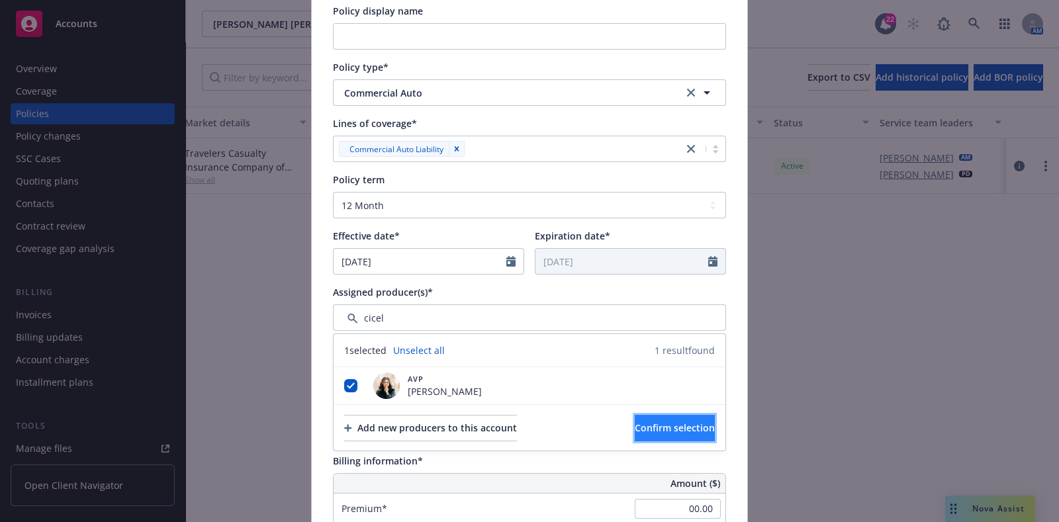
click at [655, 425] on span "Confirm selection" at bounding box center [675, 428] width 80 height 13
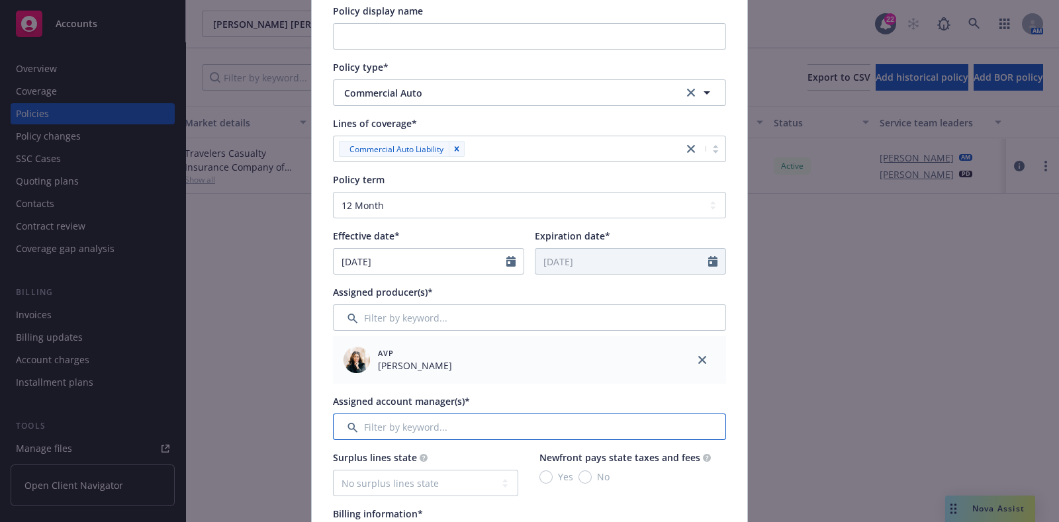
click at [374, 429] on input "Filter by keyword..." at bounding box center [529, 427] width 393 height 26
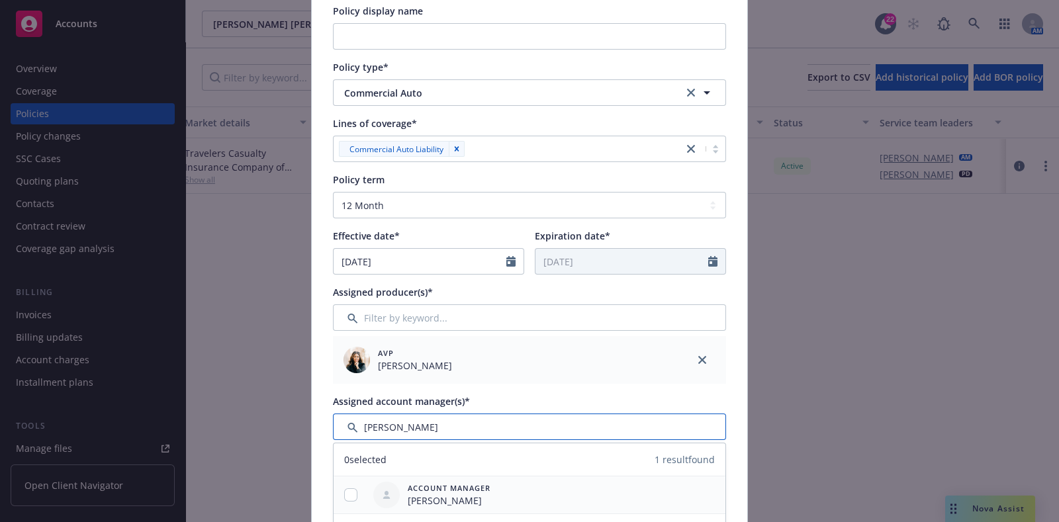
type input "[PERSON_NAME]"
click at [336, 494] on div at bounding box center [351, 496] width 34 height 14
click at [344, 489] on input "checkbox" at bounding box center [350, 495] width 13 height 13
checkbox input "true"
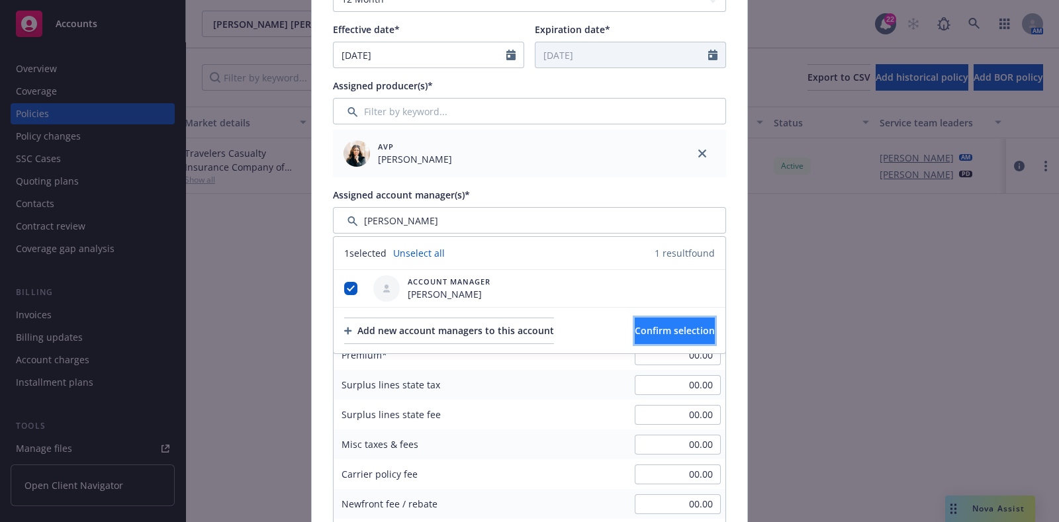
click at [635, 334] on button "Confirm selection" at bounding box center [675, 331] width 80 height 26
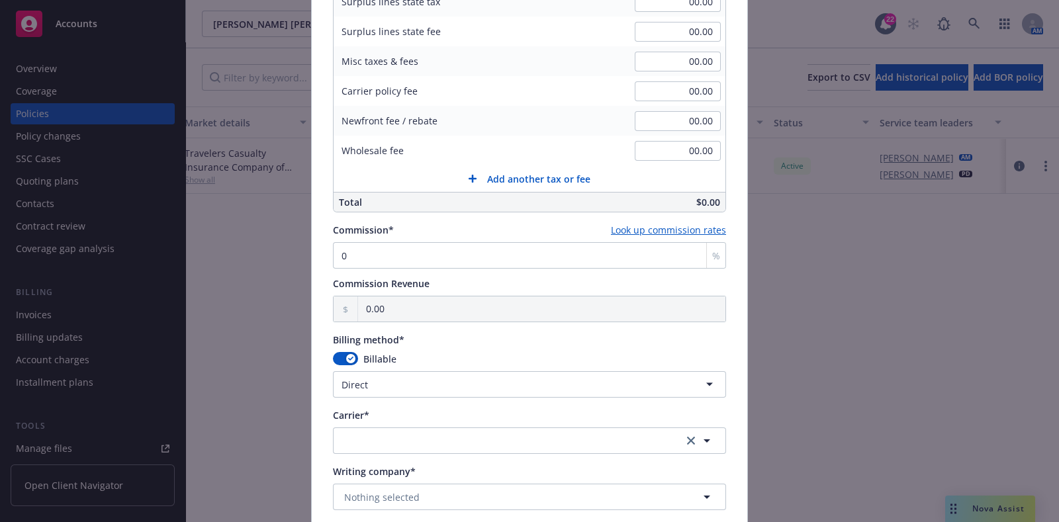
scroll to position [829, 0]
click at [451, 432] on button "button" at bounding box center [529, 440] width 393 height 26
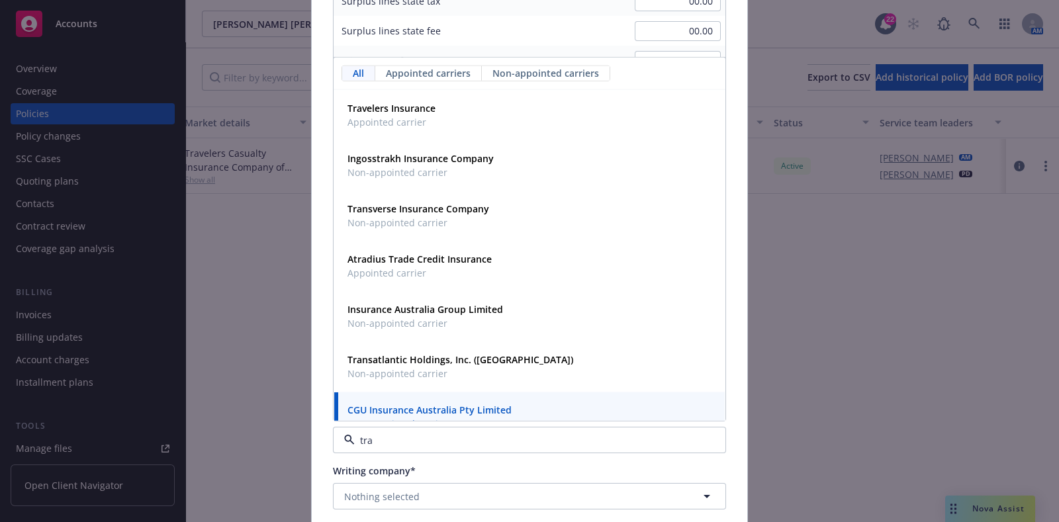
type input "trav"
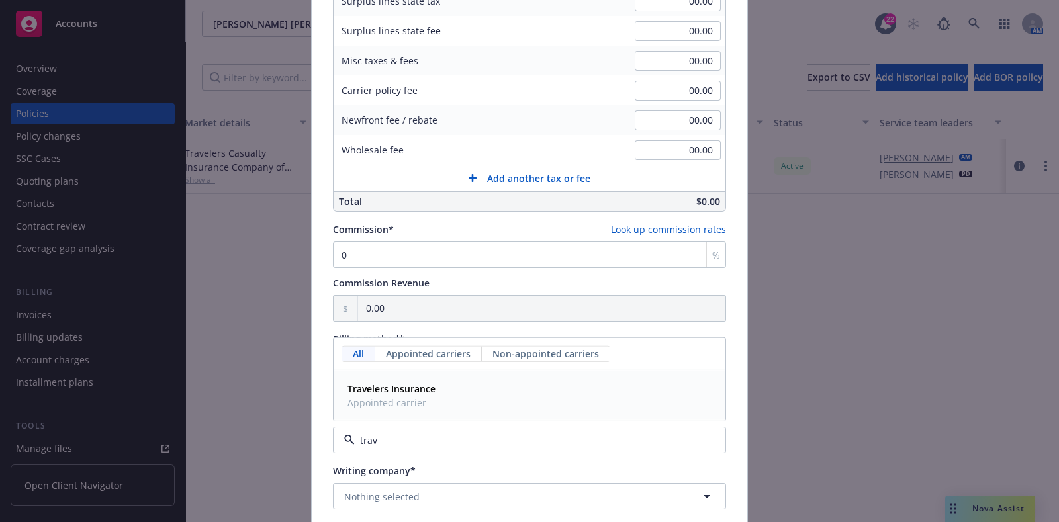
click at [456, 386] on div "Travelers Insurance Appointed carrier" at bounding box center [529, 395] width 375 height 33
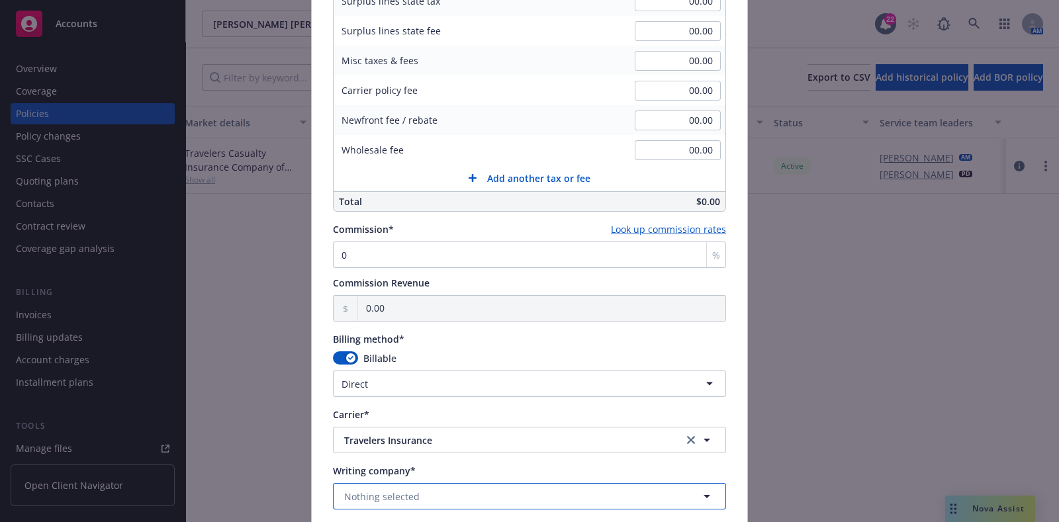
click at [441, 496] on button "Nothing selected" at bounding box center [529, 496] width 393 height 26
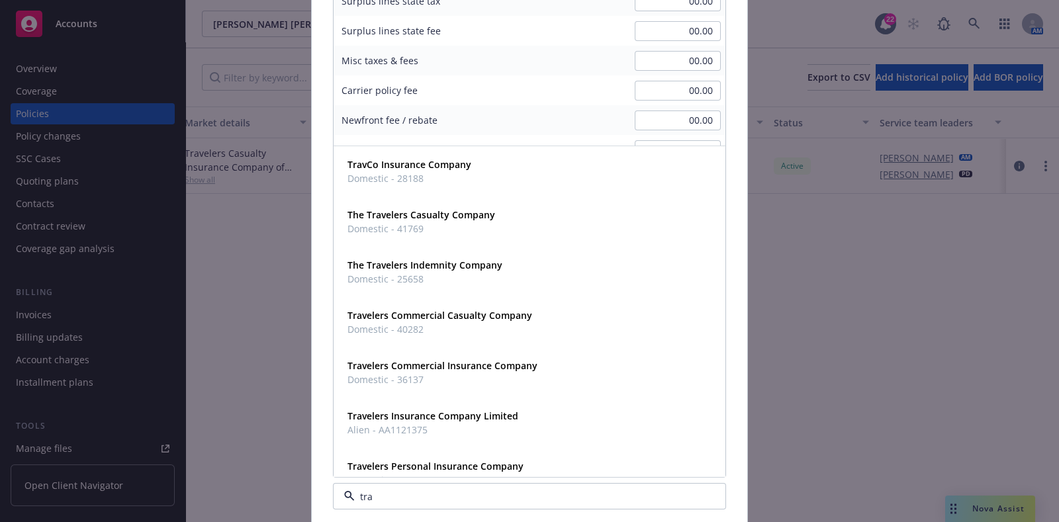
type input "trav"
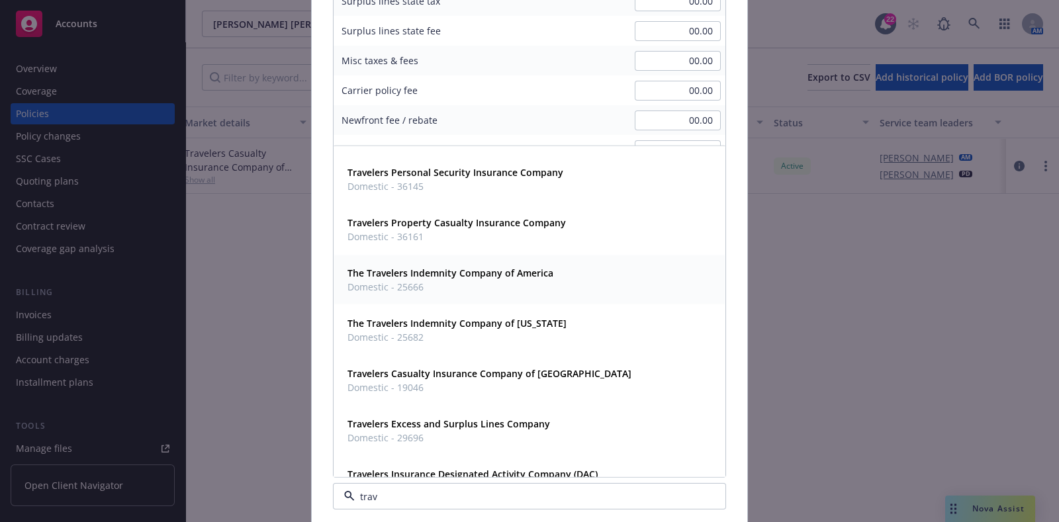
scroll to position [547, 0]
click at [490, 387] on span "Domestic - 19046" at bounding box center [490, 386] width 284 height 14
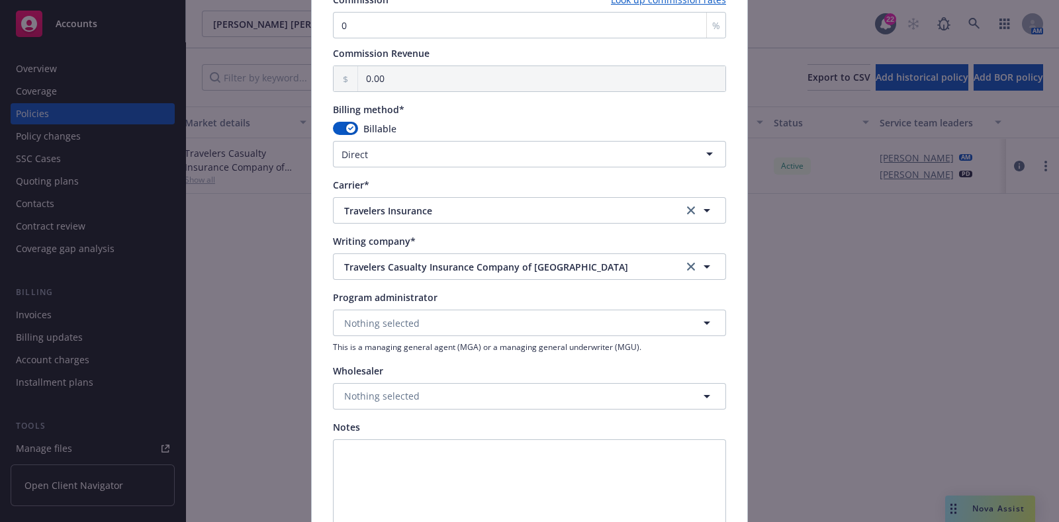
scroll to position [1196, 0]
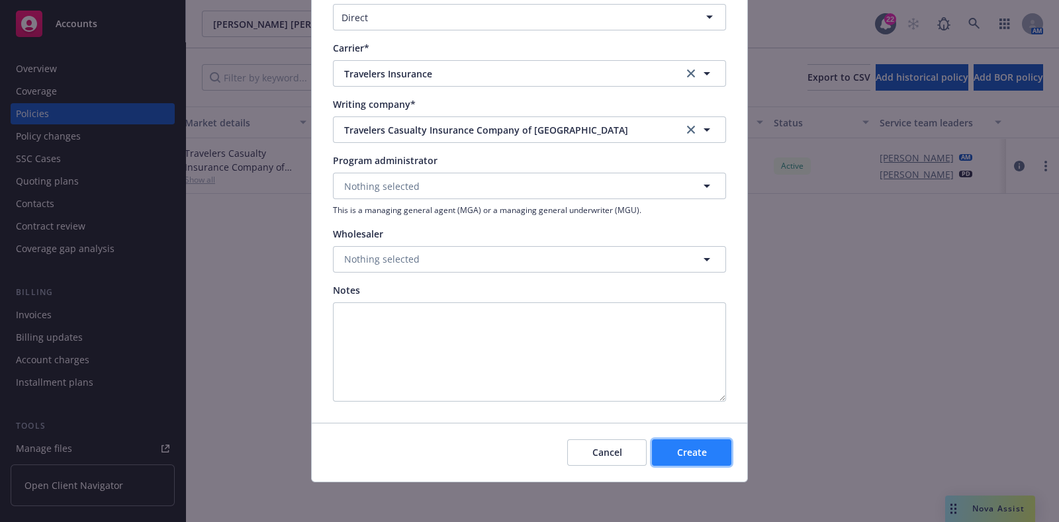
click at [663, 448] on button "Create" at bounding box center [691, 453] width 79 height 26
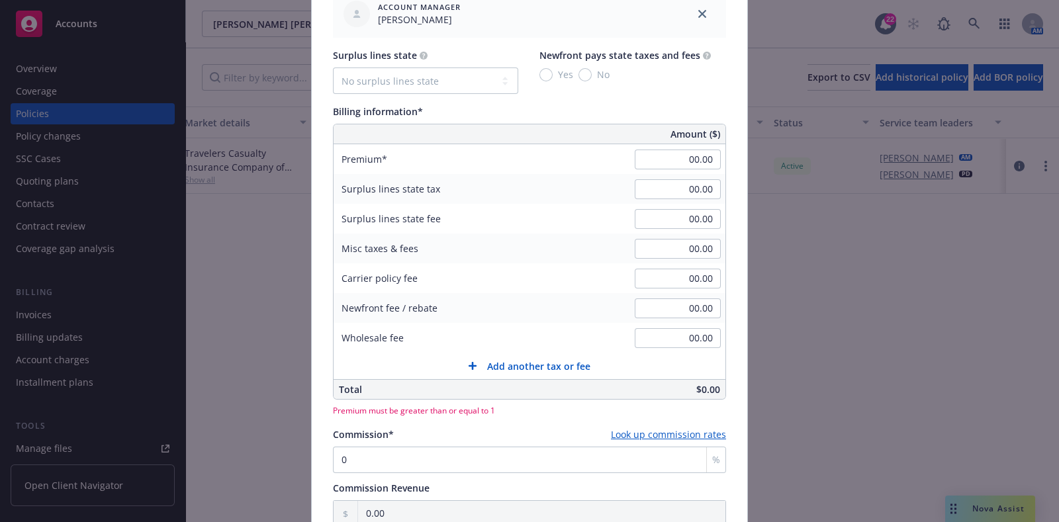
scroll to position [641, 0]
click at [700, 164] on input "00.00" at bounding box center [678, 159] width 86 height 20
type input "472.00"
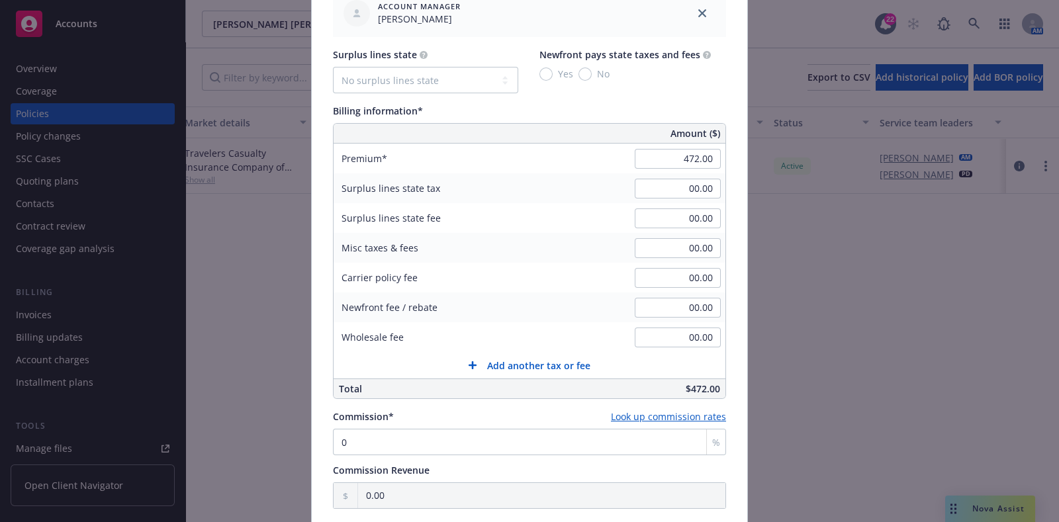
click at [575, 233] on div "Misc taxes & fees 00.00" at bounding box center [530, 248] width 392 height 30
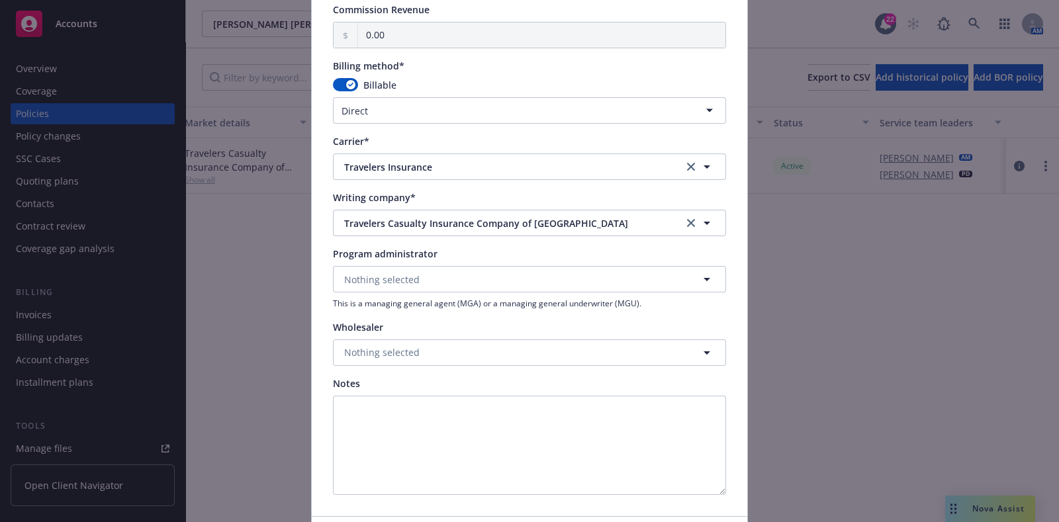
scroll to position [1196, 0]
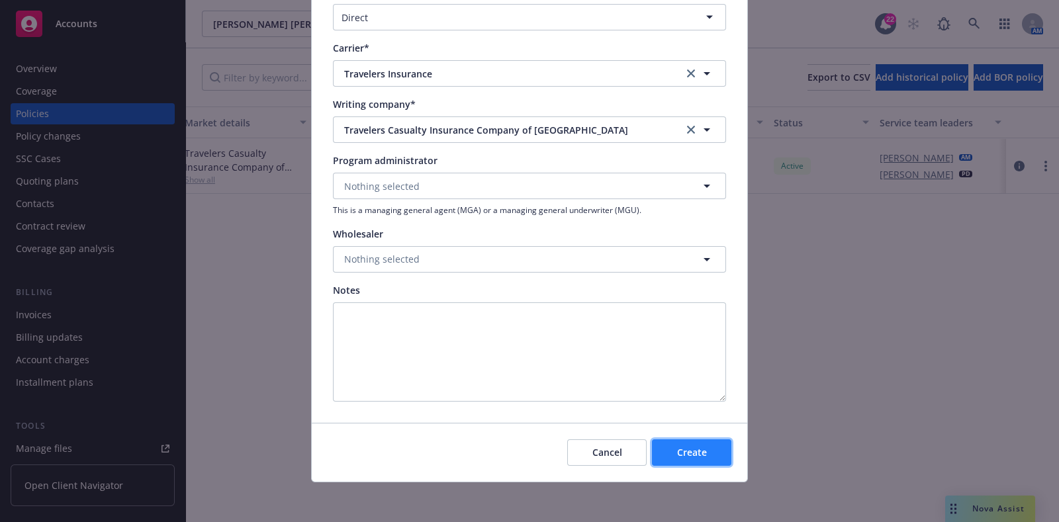
click at [672, 459] on button "Create" at bounding box center [691, 453] width 79 height 26
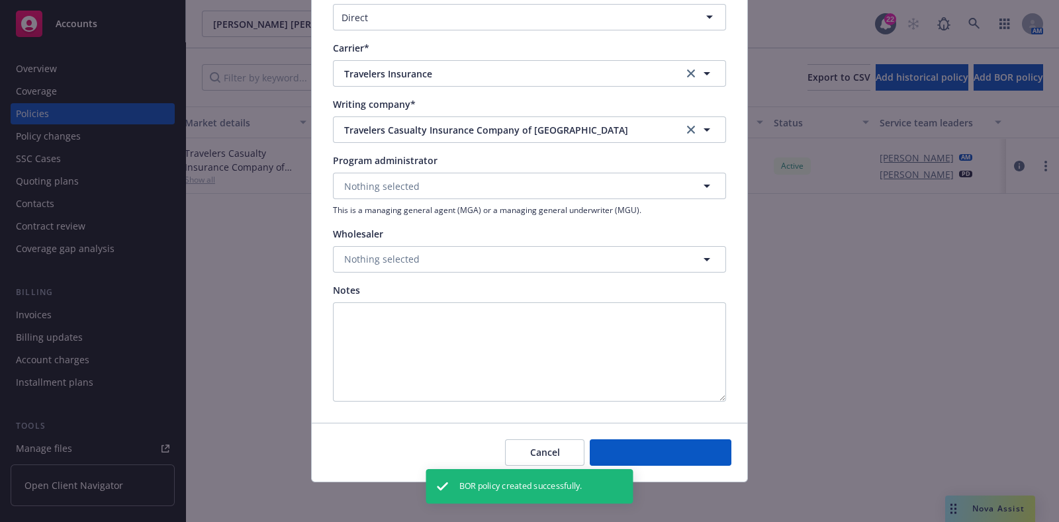
select select "other"
type input "[DATE]"
type input "00.00"
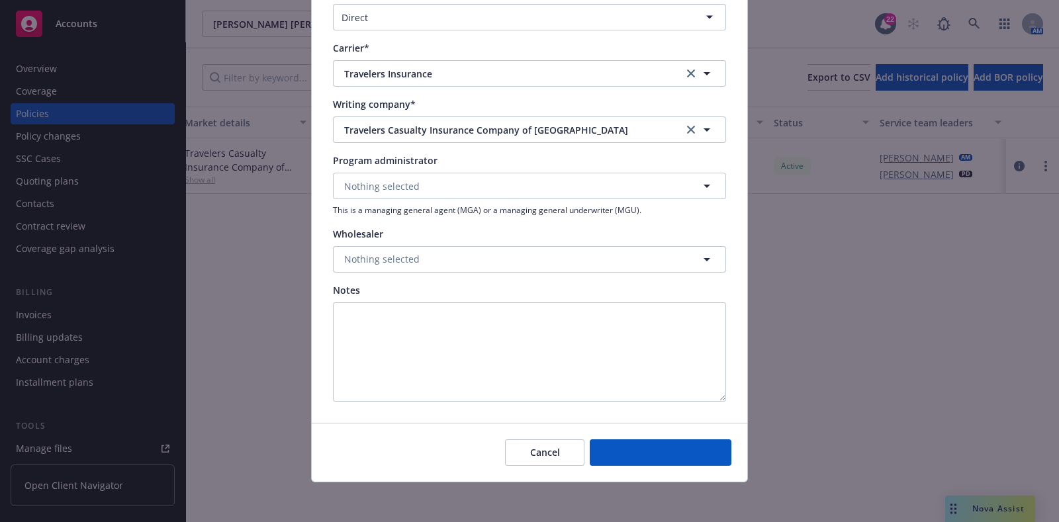
scroll to position [1090, 0]
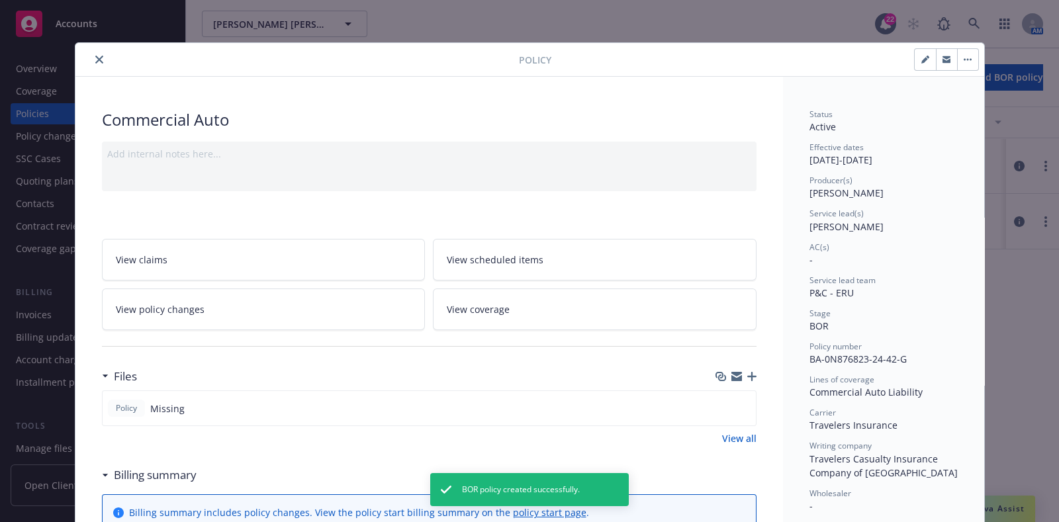
click at [95, 58] on icon "close" at bounding box center [99, 60] width 8 height 8
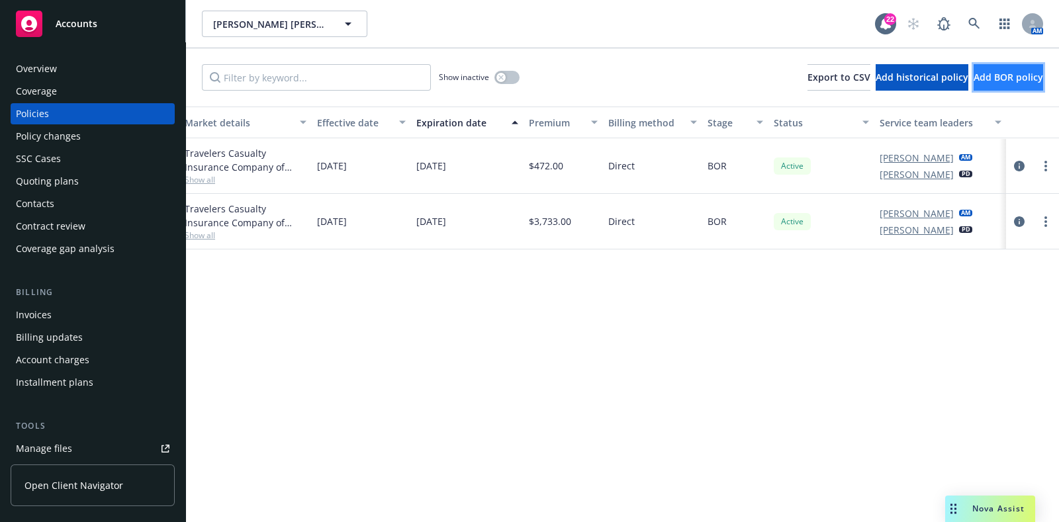
click at [974, 83] on button "Add BOR policy" at bounding box center [1009, 77] width 70 height 26
select select "other"
